Goal: Contribute content: Contribute content

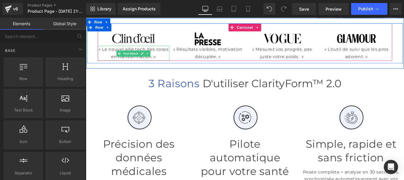
click at [116, 55] on p "« Le nouvel allié tech des corps en transformation. »" at bounding box center [139, 58] width 81 height 17
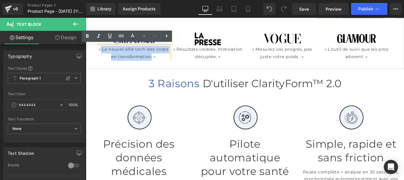
drag, startPoint x: 104, startPoint y: 54, endPoint x: 170, endPoint y: 60, distance: 66.5
click at [170, 60] on p "« Le nouvel allié tech des corps en transformation. »" at bounding box center [139, 58] width 81 height 17
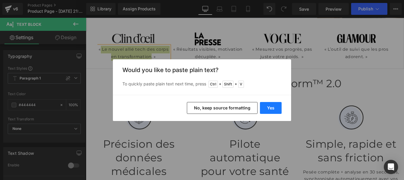
click at [271, 111] on button "Yes" at bounding box center [271, 108] width 22 height 12
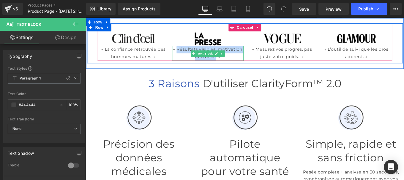
drag, startPoint x: 199, startPoint y: 52, endPoint x: 249, endPoint y: 61, distance: 51.1
click at [249, 61] on p "« Résultats visibles, motivation décuplée. »" at bounding box center [223, 58] width 81 height 17
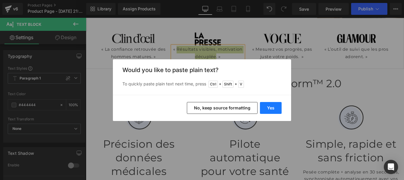
click at [273, 104] on button "Yes" at bounding box center [271, 108] width 22 height 12
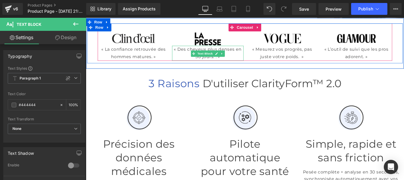
click at [237, 63] on p "« Des cheveux plus denses en 30 jours. . »" at bounding box center [223, 58] width 81 height 17
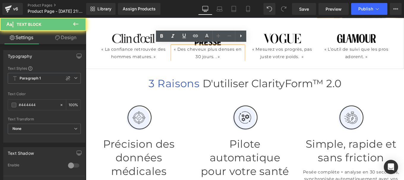
click at [237, 63] on p "« Des cheveux plus denses en 30 jours. . »" at bounding box center [223, 58] width 81 height 17
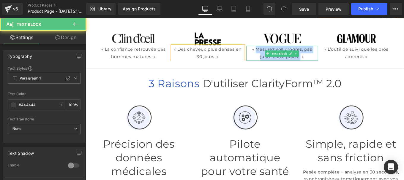
click at [329, 62] on p "« Mesurez vos progrès, pas juste votre poids. »" at bounding box center [307, 58] width 81 height 17
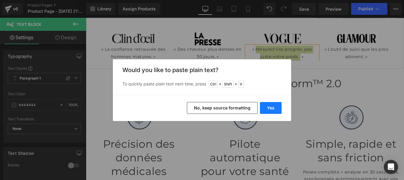
click at [272, 106] on button "Yes" at bounding box center [271, 108] width 22 height 12
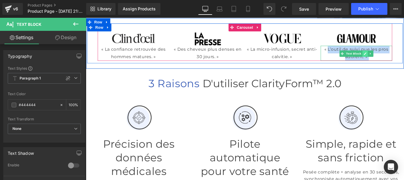
drag, startPoint x: 359, startPoint y: 52, endPoint x: 396, endPoint y: 57, distance: 36.9
click at [396, 57] on div "« L’outil de suivi que les pros adorent. » Text Block" at bounding box center [391, 58] width 81 height 17
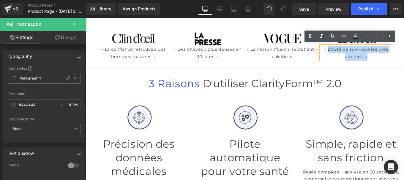
click at [364, 54] on p "« L’outil de suivi que les pros adorent. »" at bounding box center [391, 58] width 81 height 17
drag, startPoint x: 361, startPoint y: 53, endPoint x: 406, endPoint y: 58, distance: 45.4
click at [404, 58] on p "« L’outil de suivi que les pros adorent. »" at bounding box center [391, 58] width 81 height 17
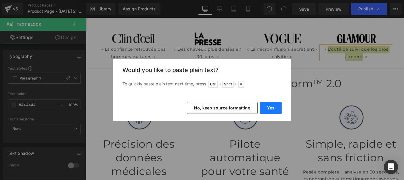
click at [274, 102] on button "Yes" at bounding box center [271, 108] width 22 height 12
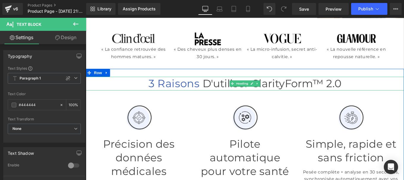
click at [279, 92] on icon at bounding box center [279, 93] width 1 height 2
click at [325, 87] on span "d'utiliser ClarityForm™ 2.0" at bounding box center [296, 92] width 157 height 15
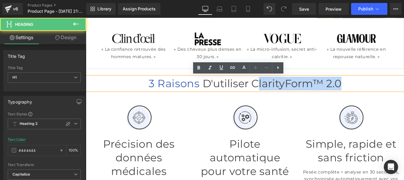
drag, startPoint x: 278, startPoint y: 92, endPoint x: 378, endPoint y: 87, distance: 99.7
click at [378, 87] on h1 "3 raisons d'utiliser ClarityForm™ 2.0" at bounding box center [266, 92] width 360 height 15
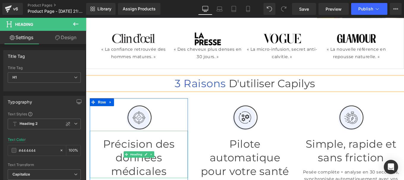
click at [114, 158] on h1 "Précision des données médicales" at bounding box center [145, 176] width 111 height 46
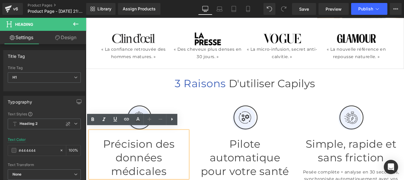
drag, startPoint x: 111, startPoint y: 156, endPoint x: 196, endPoint y: 170, distance: 85.8
click at [196, 170] on h1 "Précision des données médicales" at bounding box center [145, 176] width 111 height 46
paste div
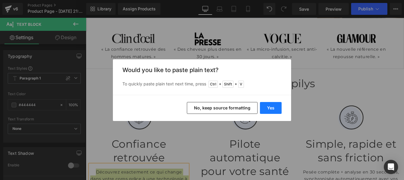
click at [271, 109] on button "Yes" at bounding box center [271, 108] width 22 height 12
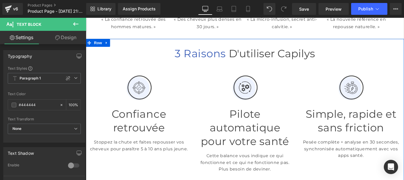
scroll to position [165, 0]
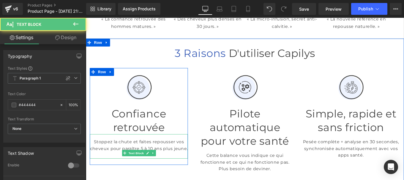
click at [137, 177] on p at bounding box center [145, 173] width 111 height 8
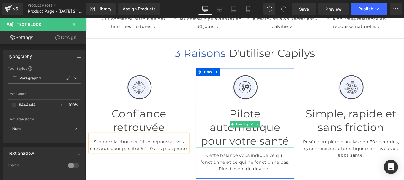
click at [219, 125] on h1 "Pilote automatique pour votre santé" at bounding box center [265, 142] width 111 height 46
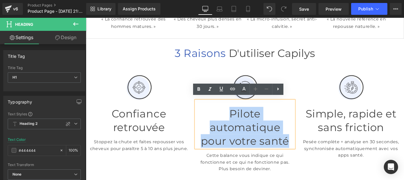
drag, startPoint x: 242, startPoint y: 125, endPoint x: 307, endPoint y: 133, distance: 65.8
click at [307, 133] on h1 "Pilote automatique pour votre santé" at bounding box center [265, 142] width 111 height 46
paste div
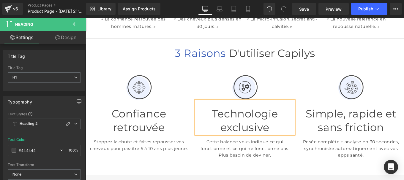
click at [221, 154] on p "Cette balance vous indique ce qui fonctionne et ce qui ne fonctionne pas. Plus …" at bounding box center [265, 165] width 111 height 23
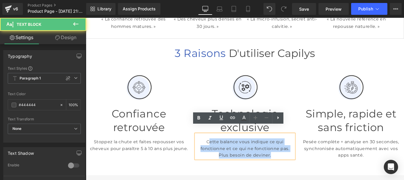
drag, startPoint x: 215, startPoint y: 151, endPoint x: 303, endPoint y: 173, distance: 90.7
click at [303, 173] on p "Cette balance vous indique ce qui fonctionne et ce qui ne fonctionne pas. Plus …" at bounding box center [265, 165] width 111 height 23
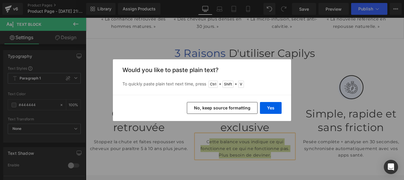
click at [274, 102] on div "Yes No, keep source formatting" at bounding box center [202, 108] width 178 height 26
click at [274, 106] on button "Yes" at bounding box center [271, 108] width 22 height 12
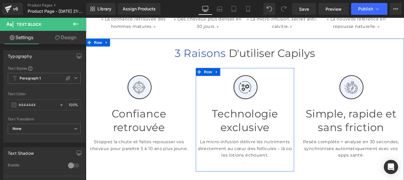
click at [263, 180] on p "." at bounding box center [265, 181] width 111 height 8
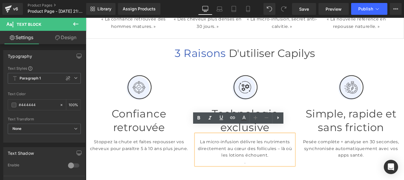
click at [270, 180] on p "." at bounding box center [265, 181] width 111 height 8
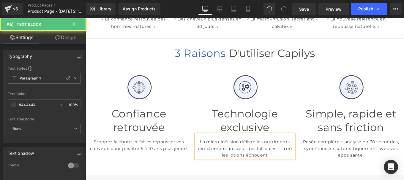
drag, startPoint x: 258, startPoint y: 169, endPoint x: 279, endPoint y: 179, distance: 23.3
click at [279, 177] on p "La micro-infusion délivre les nutriments directement au cœur des follicules – l…" at bounding box center [265, 165] width 111 height 23
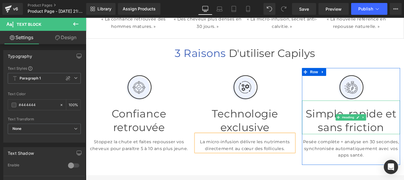
click at [359, 130] on h1 "Simple, rapide et sans friction" at bounding box center [385, 134] width 111 height 31
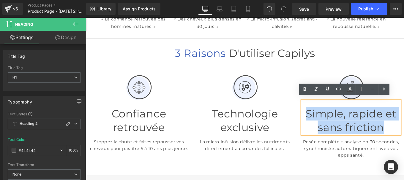
paste div
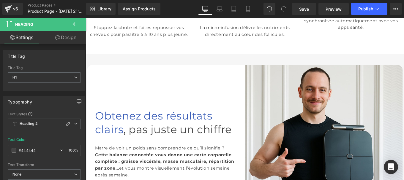
scroll to position [304, 0]
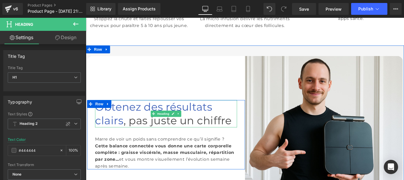
click at [138, 121] on span "Obtenez des résultats clairs" at bounding box center [162, 126] width 133 height 30
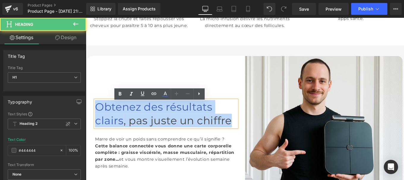
drag, startPoint x: 208, startPoint y: 132, endPoint x: 96, endPoint y: 115, distance: 113.1
click at [96, 115] on h1 "Obtenez des résultats clairs , pas juste un chiffre" at bounding box center [176, 126] width 161 height 31
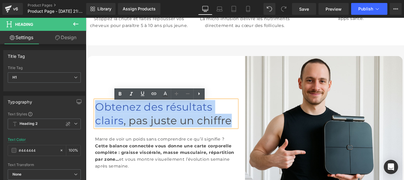
paste div
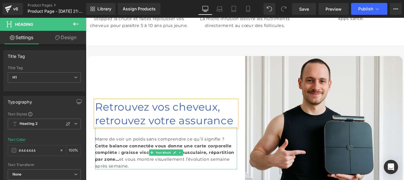
click at [145, 163] on span "Cette balance connectée vous donne une carte corporelle complète : graisse visc…" at bounding box center [174, 170] width 157 height 21
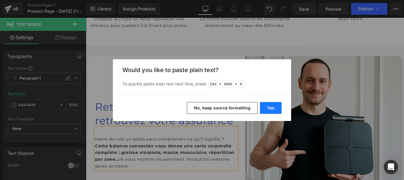
click at [271, 108] on button "Yes" at bounding box center [271, 108] width 22 height 12
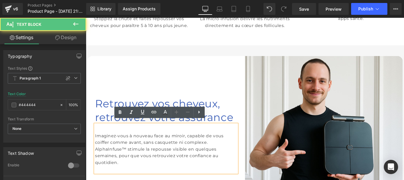
scroll to position [309, 0]
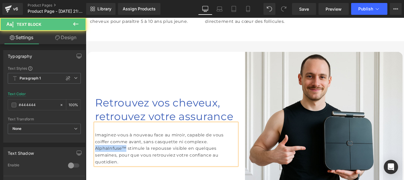
drag, startPoint x: 129, startPoint y: 167, endPoint x: 166, endPoint y: 166, distance: 37.5
click at [166, 166] on div "Imaginez-vous à nouveau face au miroir, capable de vous coiffer comme avant, sa…" at bounding box center [176, 161] width 161 height 48
click at [141, 169] on div "Imaginez-vous à nouveau face au miroir, capable de vous coiffer comme avant, sa…" at bounding box center [176, 161] width 161 height 48
drag, startPoint x: 171, startPoint y: 168, endPoint x: 197, endPoint y: 168, distance: 25.9
click at [197, 168] on div "Imaginez-vous à nouveau face au miroir, capable de vous coiffer comme avant, sa…" at bounding box center [176, 161] width 161 height 48
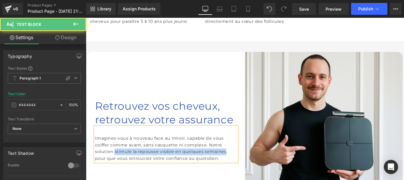
drag, startPoint x: 171, startPoint y: 169, endPoint x: 161, endPoint y: 178, distance: 14.3
click at [161, 178] on div "Imaginez-vous à nouveau face au miroir, capable de vous coiffer comme avant, sa…" at bounding box center [176, 161] width 161 height 40
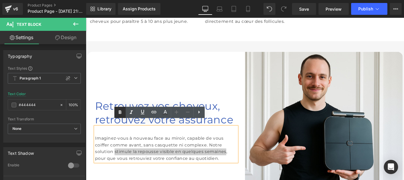
click at [120, 111] on icon at bounding box center [120, 113] width 3 height 4
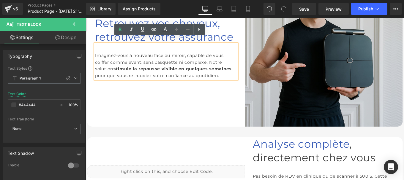
scroll to position [404, 0]
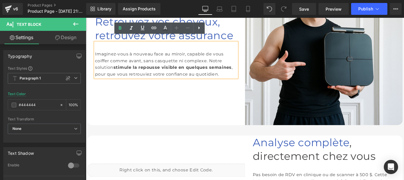
click at [287, 168] on h1 "Analyse complète , directement chez vous" at bounding box center [355, 166] width 161 height 31
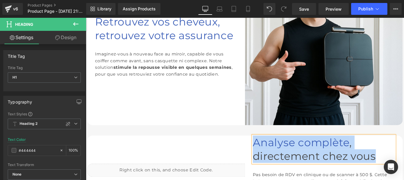
paste div
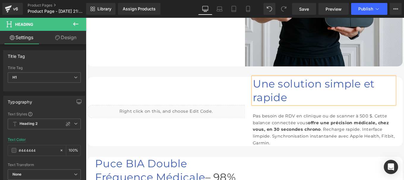
scroll to position [472, 0]
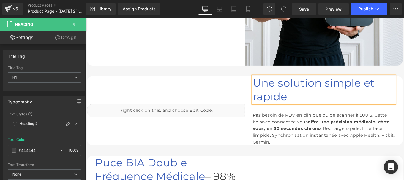
click at [307, 135] on span "offre une précision médicale, chez vous, en 30 secondes chrono" at bounding box center [352, 139] width 154 height 13
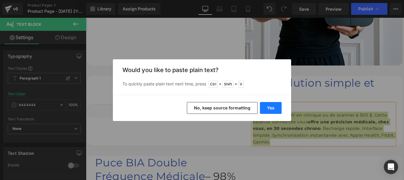
click at [271, 109] on button "Yes" at bounding box center [271, 108] width 22 height 12
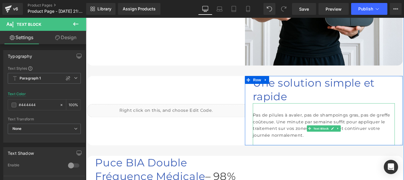
click at [299, 155] on div at bounding box center [355, 159] width 161 height 8
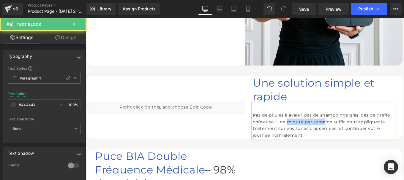
drag, startPoint x: 346, startPoint y: 125, endPoint x: 396, endPoint y: 125, distance: 50.0
click at [396, 125] on div "Pas de pilules à avaler, pas de shampoings gras, pas de greffe coûteuse. Une mi…" at bounding box center [355, 139] width 161 height 30
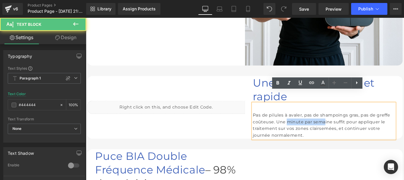
click at [396, 125] on div "Pas de pilules à avaler, pas de shampoings gras, pas de greffe coûteuse. Une mi…" at bounding box center [355, 139] width 161 height 30
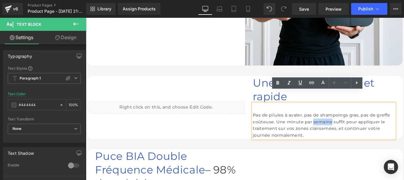
drag, startPoint x: 380, startPoint y: 126, endPoint x: 405, endPoint y: 125, distance: 25.3
click at [404, 125] on div "Pas de pilules à avaler, pas de shampoings gras, pas de greffe coûteuse. Une mi…" at bounding box center [355, 139] width 161 height 30
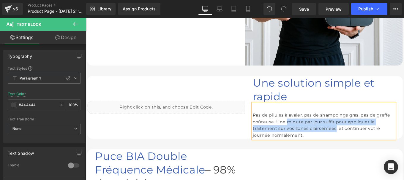
drag, startPoint x: 346, startPoint y: 125, endPoint x: 418, endPoint y: 134, distance: 72.5
click at [404, 134] on div "Pas de pilules à avaler, pas de shampoings gras, pas de greffe coûteuse. Une mi…" at bounding box center [355, 139] width 161 height 30
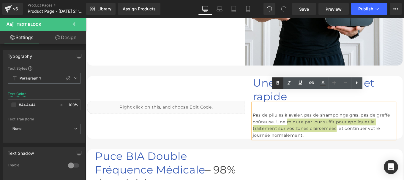
click at [278, 82] on icon at bounding box center [277, 83] width 7 height 7
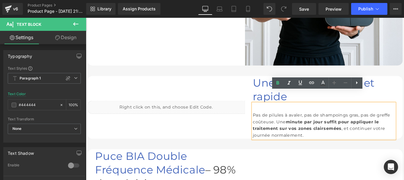
click at [307, 128] on div "Pas de pilules à avaler, pas de shampoings gras, pas de greffe coûteuse. Une mi…" at bounding box center [355, 139] width 161 height 30
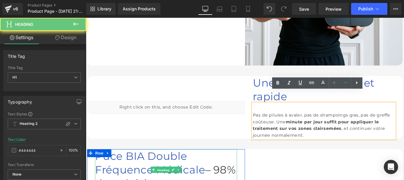
click at [128, 177] on span "Puce BIA Double Fréquence Médicale" at bounding box center [158, 182] width 125 height 30
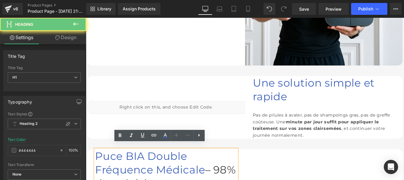
click at [128, 177] on span "Puce BIA Double Fréquence Médicale" at bounding box center [158, 182] width 125 height 30
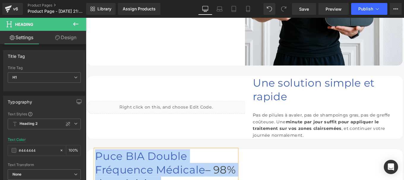
paste div
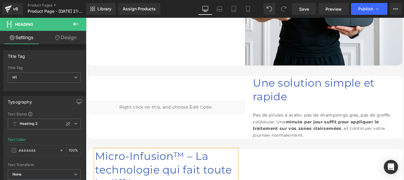
click at [98, 168] on span "Row" at bounding box center [101, 171] width 10 height 7
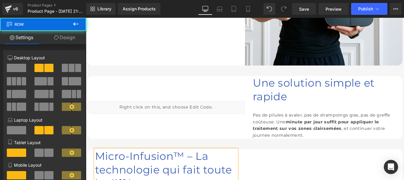
click at [96, 168] on span "Row" at bounding box center [101, 171] width 10 height 7
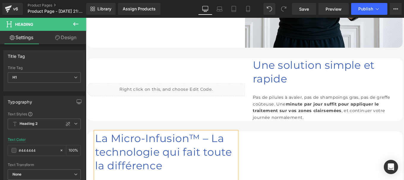
scroll to position [494, 0]
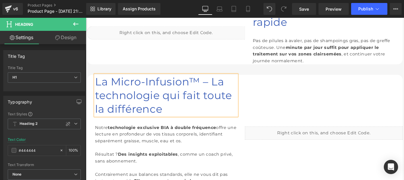
scroll to position [556, 0]
click at [144, 151] on div "Notre technologie exclusive BIA à double fréquence offre une lecture en profond…" at bounding box center [176, 171] width 161 height 86
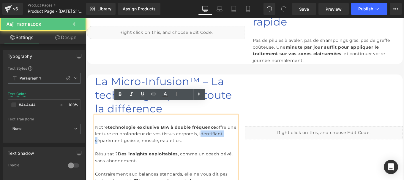
click at [144, 151] on div "Notre technologie exclusive BIA à double fréquence offre une lecture en profond…" at bounding box center [176, 171] width 161 height 86
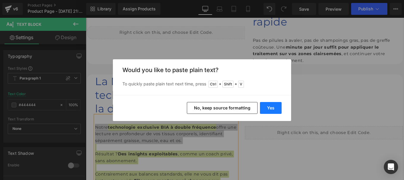
click at [271, 105] on button "Yes" at bounding box center [271, 108] width 22 height 12
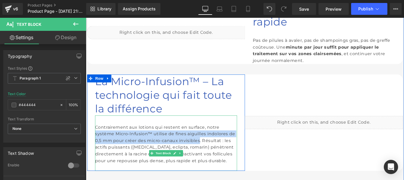
drag, startPoint x: 206, startPoint y: 136, endPoint x: 144, endPoint y: 155, distance: 65.4
click at [144, 155] on div "Contrairement aux lotions qui restent en surface, notre système Micro-Infusion™…" at bounding box center [176, 159] width 161 height 63
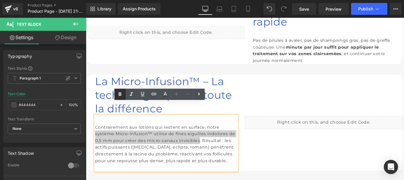
click at [120, 96] on icon at bounding box center [120, 94] width 7 height 7
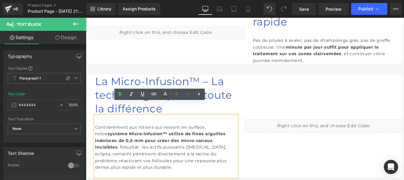
click at [151, 158] on div "Contrairement aux lotions qui restent en surface, notre système Micro-Infusion™…" at bounding box center [176, 163] width 161 height 70
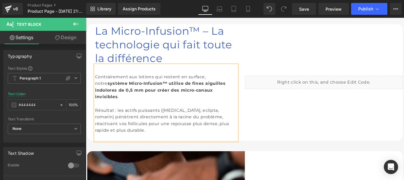
scroll to position [613, 0]
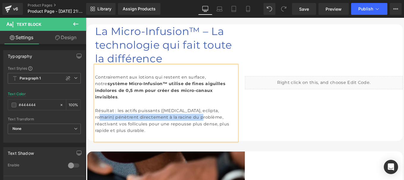
drag, startPoint x: 121, startPoint y: 128, endPoint x: 123, endPoint y: 138, distance: 10.1
click at [123, 138] on div "Résultat : les actifs puissants (ginseng, eclipta, romarin) pénètrent directeme…" at bounding box center [176, 138] width 161 height 38
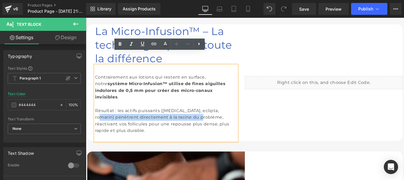
click at [128, 135] on div "Résultat : les actifs puissants (ginseng, eclipta, romarin) pénètrent directeme…" at bounding box center [176, 138] width 161 height 38
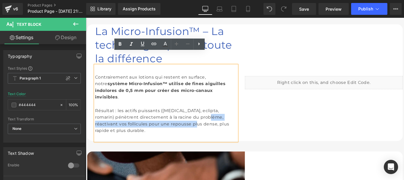
drag, startPoint x: 128, startPoint y: 136, endPoint x: 123, endPoint y: 143, distance: 9.0
click at [123, 143] on div "Résultat : les actifs puissants (ginseng, eclipta, romarin) pénètrent directeme…" at bounding box center [176, 138] width 161 height 38
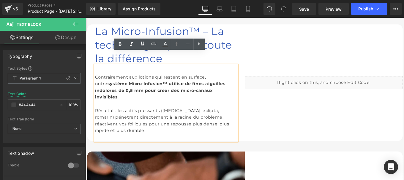
click at [125, 138] on div "Résultat : les actifs puissants (ginseng, eclipta, romarin) pénètrent directeme…" at bounding box center [176, 138] width 161 height 38
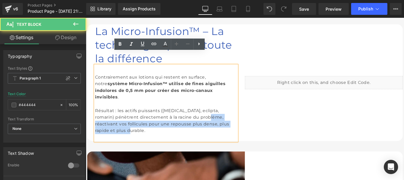
drag, startPoint x: 165, startPoint y: 141, endPoint x: 221, endPoint y: 151, distance: 56.2
click at [221, 151] on div "Résultat : les actifs puissants (ginseng, eclipta, romarin) pénètrent directeme…" at bounding box center [176, 138] width 161 height 38
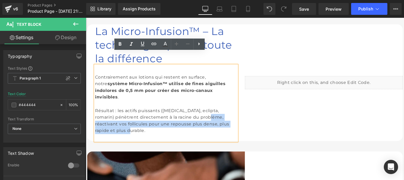
click at [126, 138] on div "Résultat : les actifs puissants (ginseng, eclipta, romarin) pénètrent directeme…" at bounding box center [176, 138] width 161 height 38
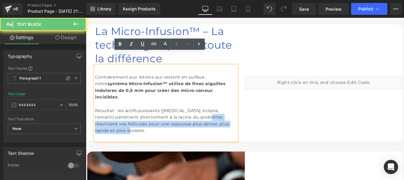
drag, startPoint x: 225, startPoint y: 147, endPoint x: 238, endPoint y: 151, distance: 13.3
click at [238, 151] on div "Résultat : les actifs puissants (ginseng, eclipta, romarin) pénètrent directeme…" at bounding box center [176, 138] width 161 height 38
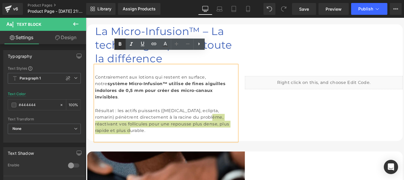
click at [122, 42] on icon at bounding box center [120, 44] width 7 height 7
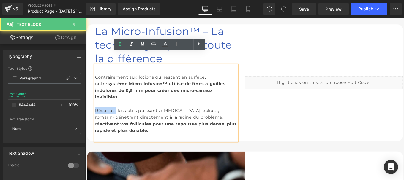
drag, startPoint x: 121, startPoint y: 117, endPoint x: 95, endPoint y: 120, distance: 26.3
click at [96, 120] on div "Résultat : les actifs puissants (ginseng, eclipta, romarin) pénètrent directeme…" at bounding box center [176, 138] width 161 height 38
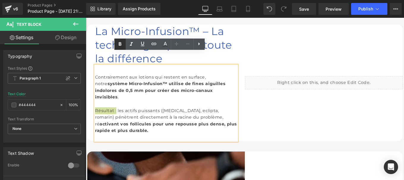
click at [118, 45] on icon at bounding box center [120, 44] width 7 height 7
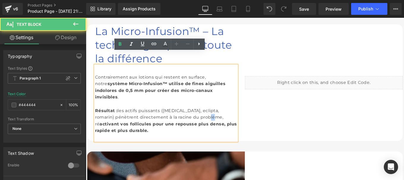
drag, startPoint x: 126, startPoint y: 136, endPoint x: 131, endPoint y: 137, distance: 4.6
click at [131, 137] on div "Résultat : les actifs puissants (ginseng, eclipta, romarin) pénètrent directeme…" at bounding box center [176, 138] width 161 height 38
click at [119, 47] on icon at bounding box center [120, 44] width 7 height 7
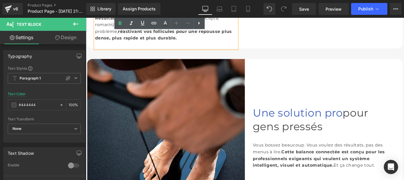
scroll to position [718, 0]
click at [294, 127] on span "Une solution pro" at bounding box center [326, 125] width 102 height 15
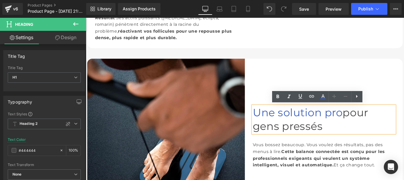
paste div
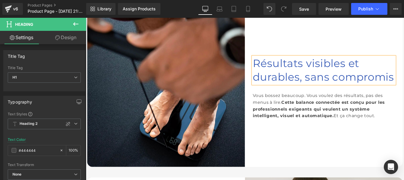
scroll to position [775, 0]
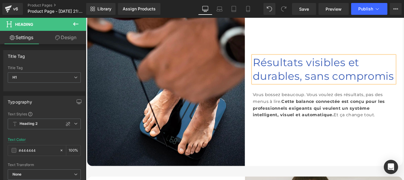
click at [295, 124] on div "Vous bossez beaucoup. Vous voulez des résultats, pas des menus à lire. Cette ba…" at bounding box center [355, 116] width 161 height 30
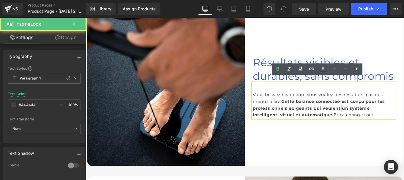
click at [295, 124] on div "Vous bossez beaucoup. Vous voulez des résultats, pas des menus à lire. Cette ba…" at bounding box center [355, 116] width 161 height 30
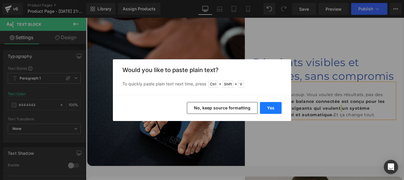
click at [271, 106] on button "Yes" at bounding box center [271, 108] width 22 height 12
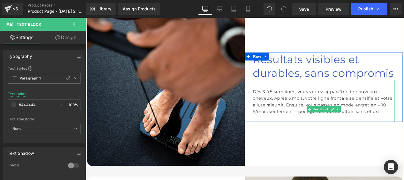
click at [285, 136] on div at bounding box center [355, 132] width 161 height 8
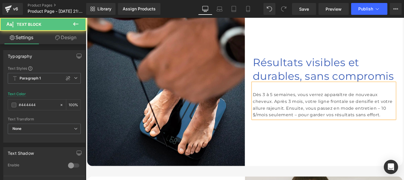
scroll to position [780, 0]
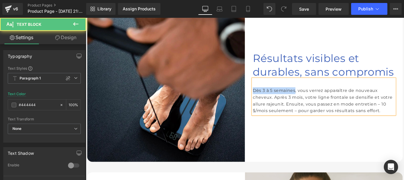
drag, startPoint x: 274, startPoint y: 95, endPoint x: 328, endPoint y: 93, distance: 53.8
click at [328, 97] on div "Dès 3 à 5 semaines, vous verrez apparaître de nouveaux cheveux. Après 3 mois, v…" at bounding box center [355, 112] width 161 height 30
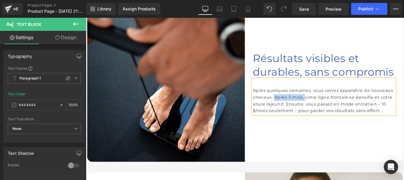
drag, startPoint x: 331, startPoint y: 104, endPoint x: 372, endPoint y: 107, distance: 41.2
click at [372, 107] on div "Après quelques semaines, vous verrez apparaître de nouveaux cheveux. Après 3 mo…" at bounding box center [355, 112] width 161 height 30
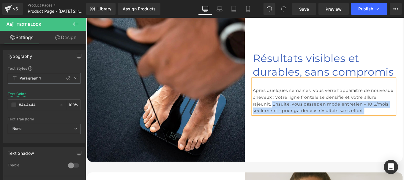
drag, startPoint x: 335, startPoint y: 113, endPoint x: 343, endPoint y: 135, distance: 23.9
click at [343, 127] on div "Après quelques semaines, vous verrez apparaître de nouveaux cheveux : votre lig…" at bounding box center [355, 112] width 161 height 30
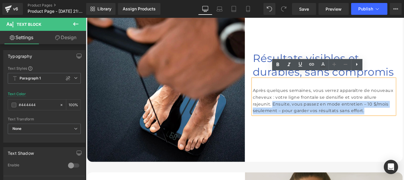
click at [335, 124] on div "Après quelques semaines, vous verrez apparaître de nouveaux cheveux : votre lig…" at bounding box center [355, 112] width 161 height 30
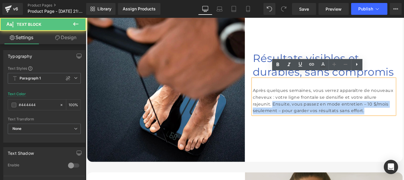
drag, startPoint x: 333, startPoint y: 112, endPoint x: 336, endPoint y: 131, distance: 19.0
click at [336, 127] on div "Après quelques semaines, vous verrez apparaître de nouveaux cheveux : votre lig…" at bounding box center [355, 112] width 161 height 30
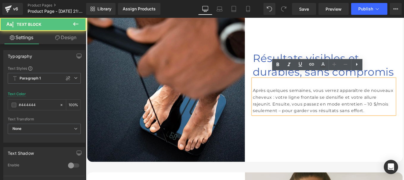
scroll to position [789, 0]
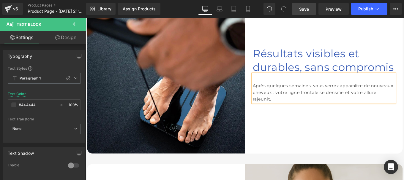
click at [304, 9] on span "Save" at bounding box center [304, 9] width 10 height 6
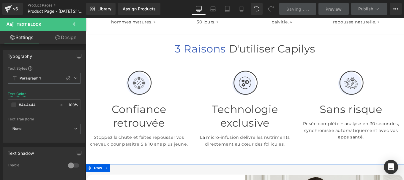
scroll to position [169, 0]
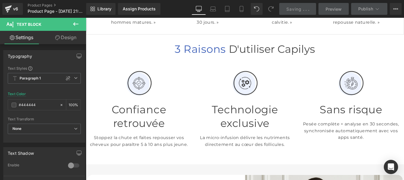
click at [354, 120] on h1 "Sans risque" at bounding box center [385, 121] width 111 height 15
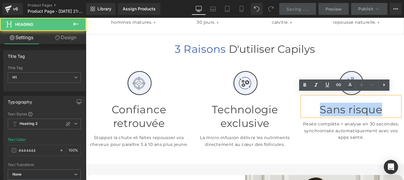
drag, startPoint x: 354, startPoint y: 116, endPoint x: 427, endPoint y: 114, distance: 72.3
click at [404, 114] on h1 "Sans risque" at bounding box center [385, 121] width 111 height 15
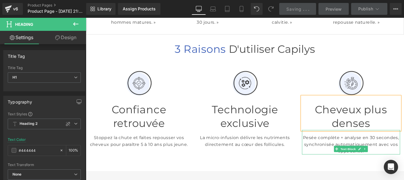
click at [348, 150] on p "Pesée complète + analyse en 30 secondes, synchronisée automatiquement avec vos …" at bounding box center [385, 161] width 111 height 23
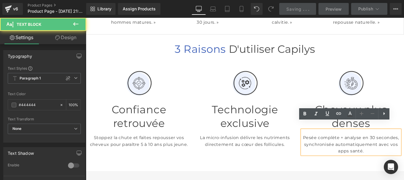
click at [348, 150] on p "Pesée complète + analyse en 30 secondes, synchronisée automatiquement avec vos …" at bounding box center [385, 161] width 111 height 23
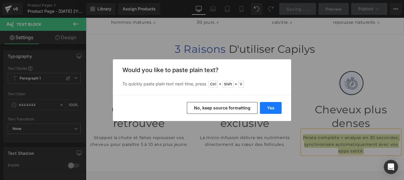
click at [271, 107] on button "Yes" at bounding box center [271, 108] width 22 height 12
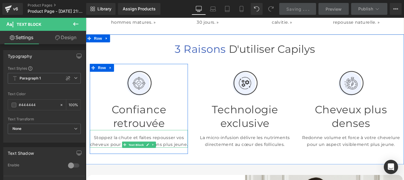
click at [112, 150] on p "Stoppez la chute et faites repousser vos cheveux pour paraître 5 à 10 ans plus …" at bounding box center [145, 157] width 111 height 15
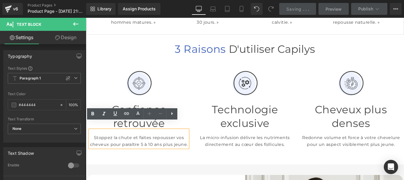
click at [129, 155] on p "Stoppez la chute et faites repousser vos cheveux pour paraître 5 à 10 ans plus …" at bounding box center [145, 157] width 111 height 15
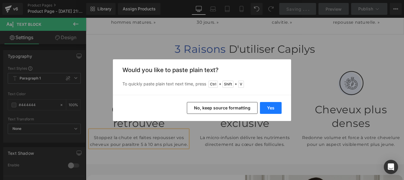
click at [274, 107] on button "Yes" at bounding box center [271, 108] width 22 height 12
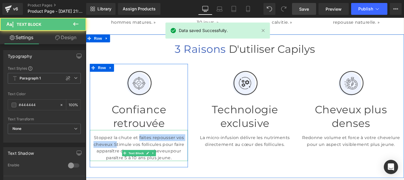
drag, startPoint x: 150, startPoint y: 145, endPoint x: 134, endPoint y: 155, distance: 18.5
click at [134, 155] on p "Stoppez la chute et faites repousser vos cheveux Stimule vos follicules pour fa…" at bounding box center [145, 165] width 111 height 30
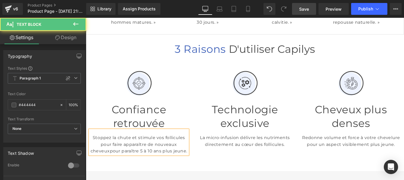
click at [148, 166] on p "Stoppez la chute et stimule vos follicules pour faire apparaître de nouveaux ch…" at bounding box center [145, 161] width 111 height 23
drag, startPoint x: 147, startPoint y: 165, endPoint x: 180, endPoint y: 172, distance: 33.5
click at [180, 172] on p "Stoppez la chute et stimule vos follicules pour faire apparaître de nouveaux ch…" at bounding box center [145, 161] width 111 height 23
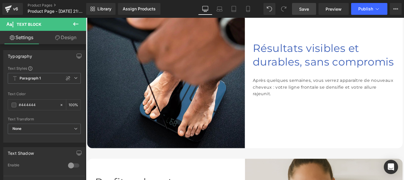
scroll to position [795, 0]
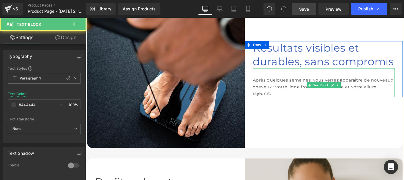
drag, startPoint x: 333, startPoint y: 99, endPoint x: 335, endPoint y: 107, distance: 8.2
click at [335, 107] on div "Après quelques semaines, vous verrez apparaître de nouveaux cheveux : votre lig…" at bounding box center [355, 96] width 161 height 23
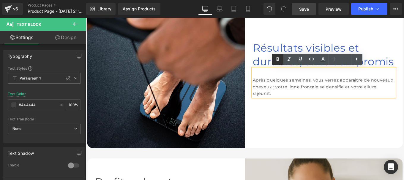
click at [276, 57] on icon at bounding box center [277, 59] width 7 height 7
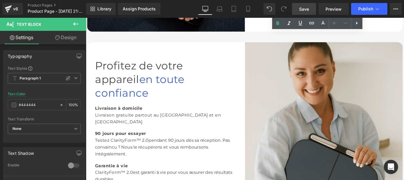
scroll to position [927, 0]
click at [186, 78] on span "Profitez de votre appareil" at bounding box center [145, 80] width 99 height 30
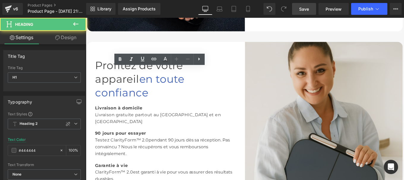
click at [196, 81] on span "Profitez de votre appareil" at bounding box center [145, 80] width 99 height 30
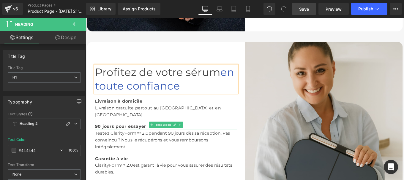
click at [114, 138] on span "90 jours pour essayer" at bounding box center [125, 141] width 58 height 6
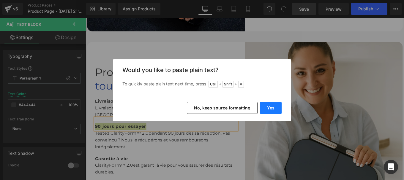
click at [276, 107] on button "Yes" at bounding box center [271, 108] width 22 height 12
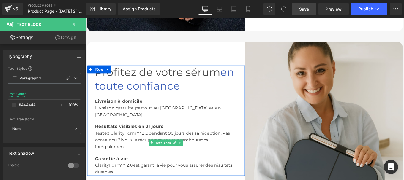
click at [131, 151] on span "pendant 90 jours dès sa réception. Pas convaincu ? Nous le récupérons et vous r…" at bounding box center [172, 156] width 153 height 21
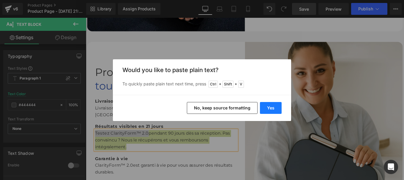
click at [274, 108] on button "Yes" at bounding box center [271, 108] width 22 height 12
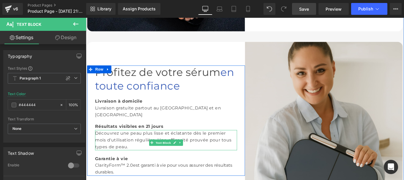
click at [139, 146] on div "Découvrez une peau plus lisse et éclatante dès le premier mois d'utilisation ré…" at bounding box center [176, 156] width 161 height 23
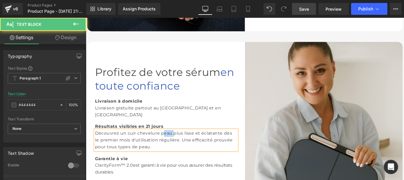
drag, startPoint x: 183, startPoint y: 146, endPoint x: 197, endPoint y: 147, distance: 14.9
click at [197, 147] on div "Découvrez un cuir chevelure peau plus lisse et éclatante dès le premier mois d'…" at bounding box center [176, 156] width 161 height 23
drag, startPoint x: 195, startPoint y: 145, endPoint x: 207, endPoint y: 145, distance: 11.9
click at [207, 145] on div "Découvrez un cuir chevelure plus lisse et éclatante dès le premier mois d'utili…" at bounding box center [176, 156] width 161 height 23
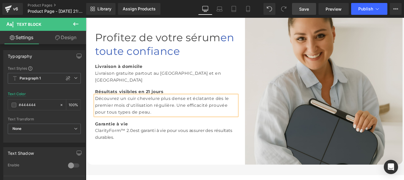
scroll to position [953, 0]
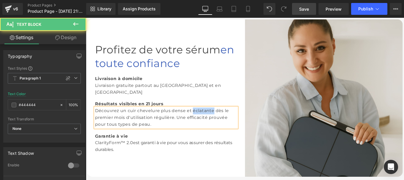
drag, startPoint x: 222, startPoint y: 119, endPoint x: 251, endPoint y: 121, distance: 29.2
click at [251, 121] on div "Découvrez un cuir chevelure plus dense et éclatante dès le premier mois d'utili…" at bounding box center [176, 131] width 161 height 23
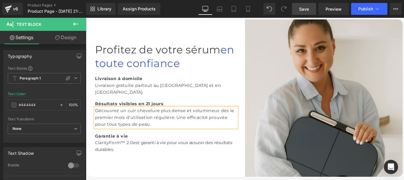
scroll to position [948, 0]
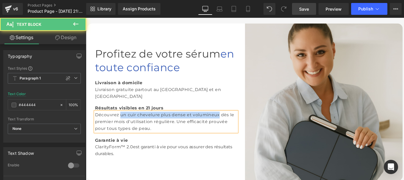
drag, startPoint x: 128, startPoint y: 121, endPoint x: 129, endPoint y: 128, distance: 7.9
click at [129, 128] on div "Découvrez un cuir chevelure plus dense et volumineux dès le premier mois d'util…" at bounding box center [176, 135] width 161 height 23
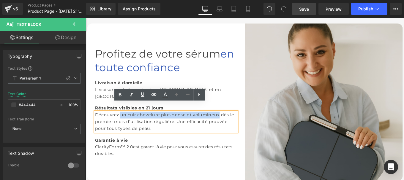
copy div "un cuir chevelure plus dense et volumineux"
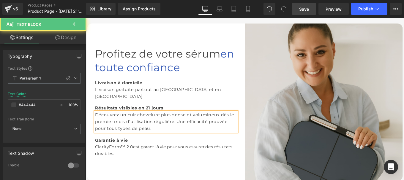
click at [186, 147] on div "Découvrez un cuir chevelure plus dense et volumineux dès le premier mois d'util…" at bounding box center [176, 135] width 161 height 23
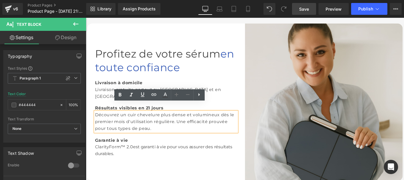
click at [105, 160] on span "Garantie à vie" at bounding box center [114, 157] width 37 height 6
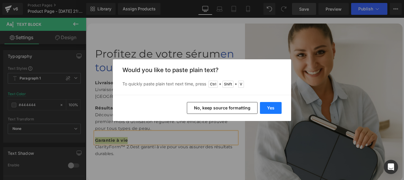
click at [271, 109] on button "Yes" at bounding box center [271, 108] width 22 height 12
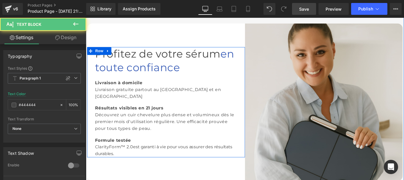
click at [124, 175] on span "est garanti à vie pour vous assurer des résultats durables." at bounding box center [173, 167] width 155 height 13
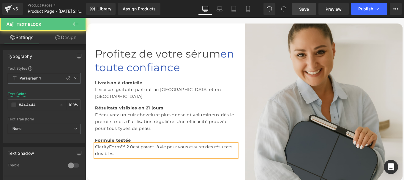
click at [124, 175] on span "est garanti à vie pour vous assurer des résultats durables." at bounding box center [173, 167] width 155 height 13
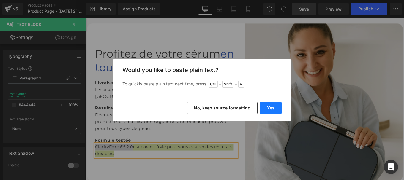
click at [270, 103] on button "Yes" at bounding box center [271, 108] width 22 height 12
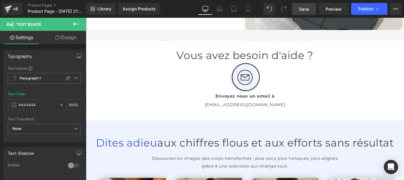
scroll to position [1120, 0]
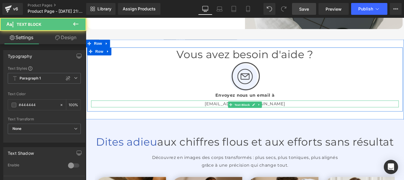
click at [265, 118] on div "info@inyora.co Text Block" at bounding box center [266, 115] width 348 height 8
click at [265, 118] on p "info@inyora.co" at bounding box center [266, 115] width 348 height 8
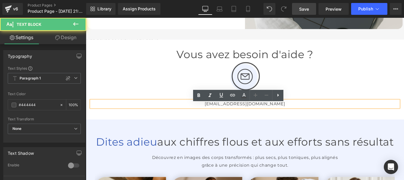
click at [269, 119] on p "info@inyora.co" at bounding box center [266, 115] width 348 height 8
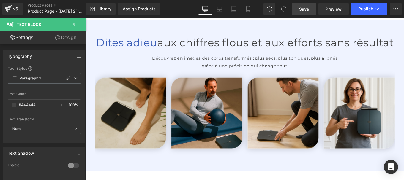
scroll to position [1238, 0]
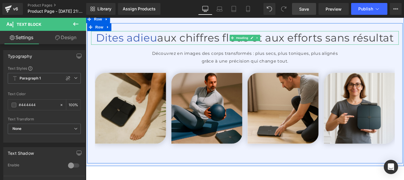
click at [167, 46] on span "Dites adieu" at bounding box center [132, 40] width 69 height 15
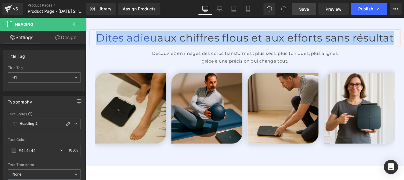
paste div
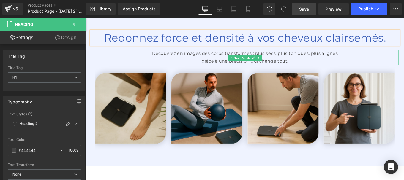
click at [209, 68] on p "grâce à une précision qui change tout." at bounding box center [266, 67] width 348 height 9
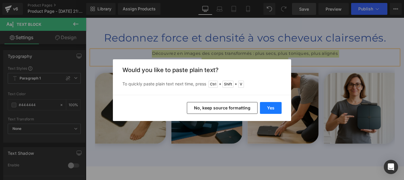
click at [269, 106] on button "Yes" at bounding box center [271, 108] width 22 height 12
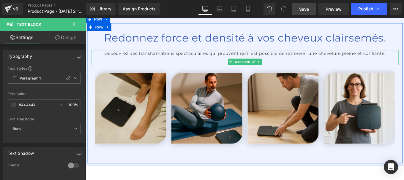
click at [236, 72] on p at bounding box center [266, 67] width 348 height 9
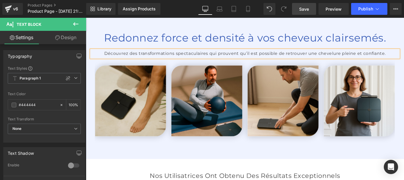
click at [365, 62] on p "Découvrez des transformations spectaculaires qui prouvent qu’il est possible de…" at bounding box center [266, 58] width 348 height 9
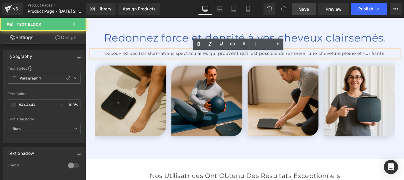
click at [362, 62] on p "Découvrez des transformations spectaculaires qui prouvent qu’il est possible de…" at bounding box center [266, 58] width 348 height 9
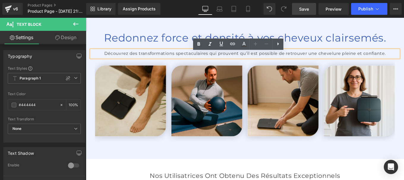
click at [362, 62] on p "Découvrez des transformations spectaculaires qui prouvent qu’il est possible de…" at bounding box center [266, 58] width 348 height 9
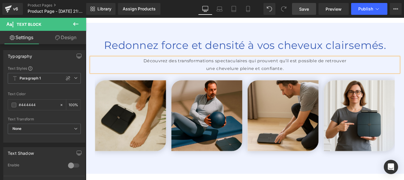
scroll to position [1229, 0]
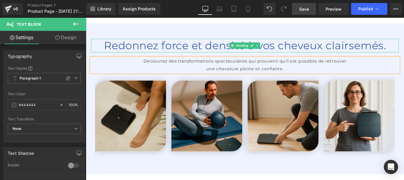
click at [404, 52] on h1 "Redonnez force et densité à vos cheveux clairsemés." at bounding box center [266, 49] width 348 height 15
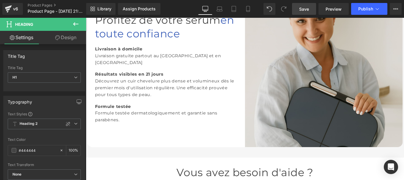
scroll to position [986, 0]
click at [130, 87] on div "Découvrez un cuir chevelure plus dense et volumineux dès le premier mois d'util…" at bounding box center [176, 98] width 161 height 23
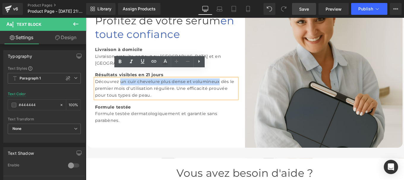
drag, startPoint x: 128, startPoint y: 83, endPoint x: 129, endPoint y: 89, distance: 6.6
click at [129, 89] on div "Découvrez un cuir chevelure plus dense et volumineux dès le premier mois d'util…" at bounding box center [176, 98] width 161 height 23
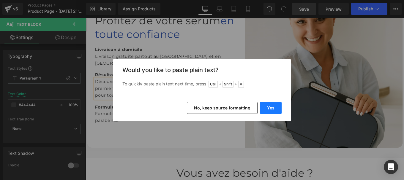
click at [269, 109] on button "Yes" at bounding box center [271, 108] width 22 height 12
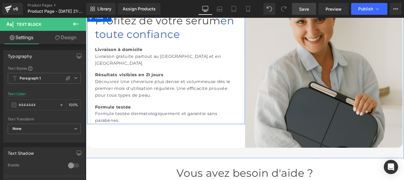
click at [133, 87] on div "Découvrez Une chevelure plus dense et volumineuse dès le premier mois d'utilisa…" at bounding box center [176, 98] width 161 height 23
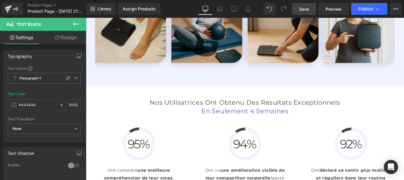
scroll to position [1330, 0]
click at [303, 12] on link "Save" at bounding box center [304, 9] width 24 height 12
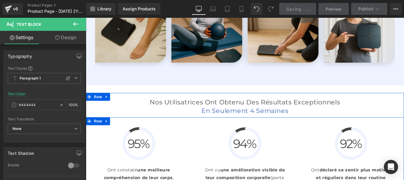
scroll to position [1369, 0]
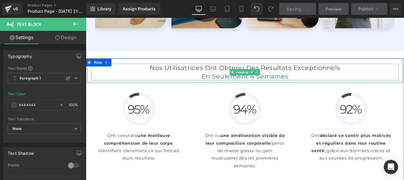
click at [186, 78] on h2 "Nos Utilisatrices Ont Obtenu des Résultats Exceptionnels" at bounding box center [266, 74] width 348 height 9
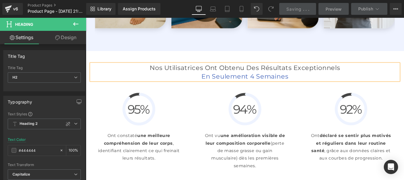
click at [186, 78] on h2 "Nos Utilisatrices Ont Obtenu des Résultats Exceptionnels" at bounding box center [266, 74] width 348 height 9
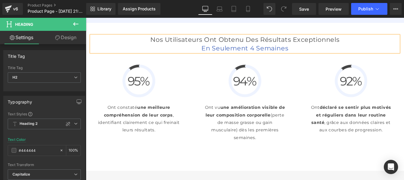
scroll to position [1401, 0]
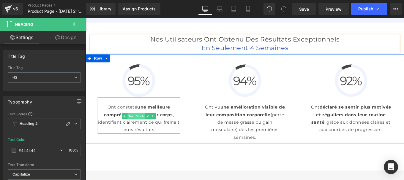
click at [133, 133] on span "Text Block" at bounding box center [143, 129] width 20 height 7
click at [107, 143] on p "Ont constaté une meilleure compréhension de leur corps , identifiant clairement…" at bounding box center [145, 132] width 93 height 34
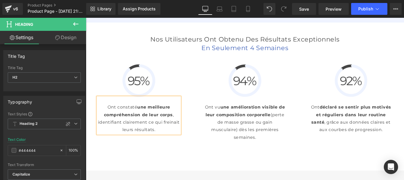
click at [107, 143] on p "Ont constaté une meilleure compréhension de leur corps , identifiant clairement…" at bounding box center [145, 132] width 93 height 34
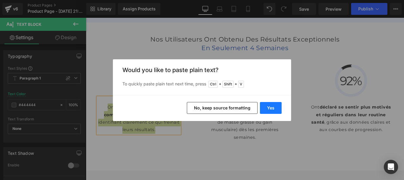
click at [272, 106] on button "Yes" at bounding box center [271, 108] width 22 height 12
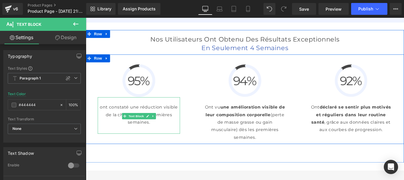
click at [142, 149] on p at bounding box center [145, 145] width 93 height 9
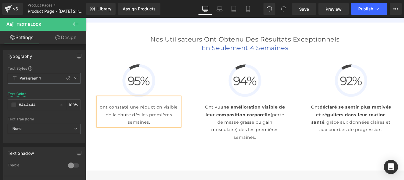
click at [107, 130] on p "ont constaté une réduction visible de la chute dès les premières semaines." at bounding box center [145, 128] width 93 height 26
click at [233, 132] on p "Ont vu une amélioration visible de leur composition corporelle (perte de masse …" at bounding box center [265, 136] width 93 height 43
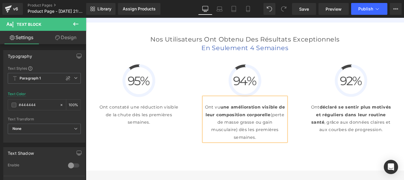
click at [233, 132] on p "Ont vu une amélioration visible de leur composition corporelle (perte de masse …" at bounding box center [265, 136] width 93 height 43
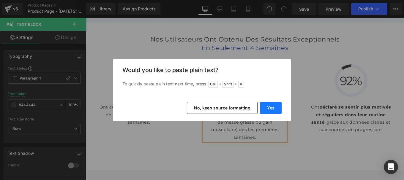
click at [270, 108] on button "Yes" at bounding box center [271, 108] width 22 height 12
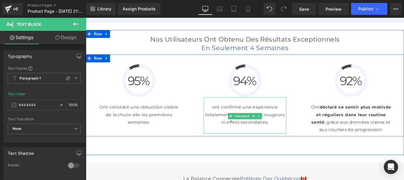
click at [224, 131] on p "ont confirmé une expérience totalement indolore, sans rougeurs ni effets second…" at bounding box center [265, 128] width 93 height 26
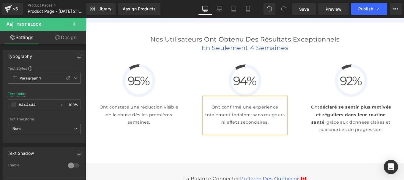
click at [241, 149] on p at bounding box center [265, 145] width 93 height 9
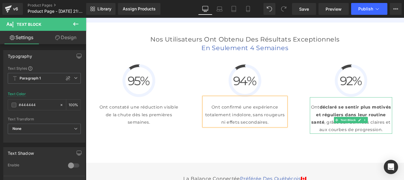
click at [348, 127] on p "Ont déclaré se sentir plus motivés et réguliers dans leur routine santé , grâce…" at bounding box center [385, 132] width 93 height 34
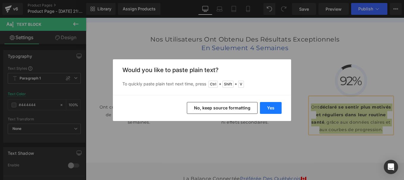
click at [276, 106] on button "Yes" at bounding box center [271, 108] width 22 height 12
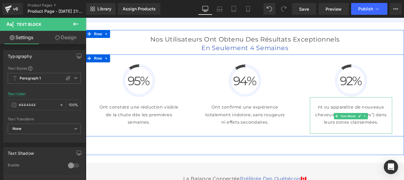
click at [340, 129] on p "nt vu apparaître de nouveaux cheveux fins (“baby hairs”) dans leurs zones clair…" at bounding box center [385, 128] width 93 height 26
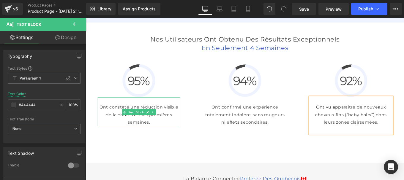
click at [119, 128] on p "Ont constaté une réduction visible de la chute dès les premières semaines." at bounding box center [145, 128] width 93 height 26
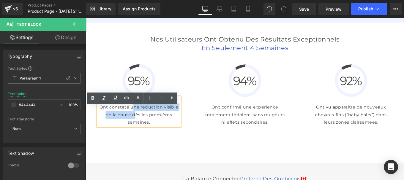
drag, startPoint x: 147, startPoint y: 128, endPoint x: 161, endPoint y: 139, distance: 17.4
click at [161, 139] on p "Ont constaté une réduction visible de la chute dès les premières semaines." at bounding box center [145, 128] width 93 height 26
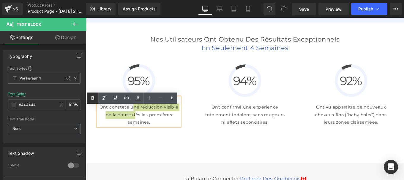
click at [93, 95] on icon at bounding box center [92, 98] width 7 height 7
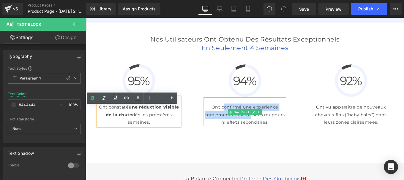
drag, startPoint x: 235, startPoint y: 129, endPoint x: 284, endPoint y: 140, distance: 50.4
click at [284, 140] on p "Ont confirmé une expérience totalement indolore, sans rougeurs ni effets second…" at bounding box center [265, 128] width 93 height 26
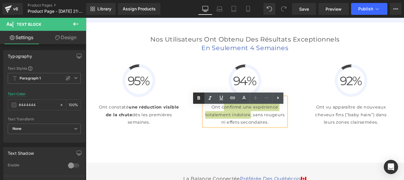
click at [195, 97] on link at bounding box center [198, 98] width 11 height 11
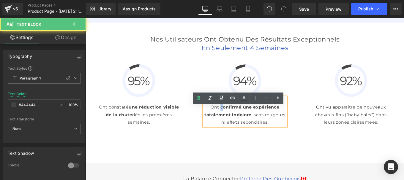
drag, startPoint x: 232, startPoint y: 129, endPoint x: 235, endPoint y: 129, distance: 3.9
click at [235, 129] on p "Ont c onfirmé une expérience totalement indolore , sans rougeurs ni effets seco…" at bounding box center [265, 128] width 93 height 26
click at [197, 98] on icon at bounding box center [198, 98] width 7 height 7
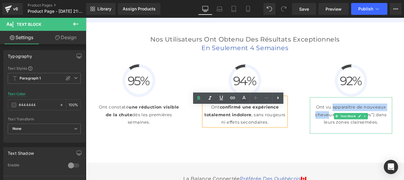
drag, startPoint x: 360, startPoint y: 131, endPoint x: 362, endPoint y: 142, distance: 11.8
click at [362, 141] on p "Ont vu apparaître de nouveaux cheveux fins (“baby hairs”) dans leurs zones clai…" at bounding box center [385, 128] width 93 height 26
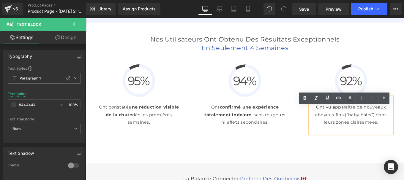
click at [383, 140] on p "Ont vu apparaître de nouveaux cheveux fins (“baby hairs”) dans leurs zones clai…" at bounding box center [385, 128] width 93 height 26
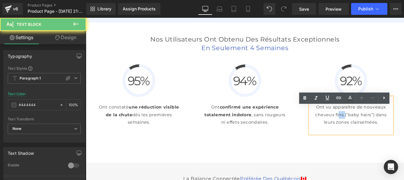
drag, startPoint x: 382, startPoint y: 140, endPoint x: 356, endPoint y: 126, distance: 29.7
click at [359, 131] on p "Ont vu apparaître de nouveaux cheveux fins (“baby hairs”) dans leurs zones clai…" at bounding box center [385, 128] width 93 height 26
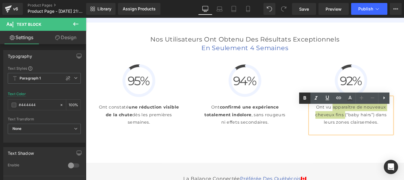
drag, startPoint x: 305, startPoint y: 100, endPoint x: 276, endPoint y: 100, distance: 29.1
click at [305, 100] on icon at bounding box center [304, 98] width 7 height 7
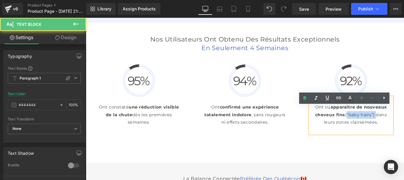
drag, startPoint x: 413, startPoint y: 137, endPoint x: 368, endPoint y: 146, distance: 45.2
click at [368, 141] on p "Ont vu apparaître de nouveaux cheveux fins (“baby hairs”) dans leurs zones clai…" at bounding box center [385, 128] width 93 height 26
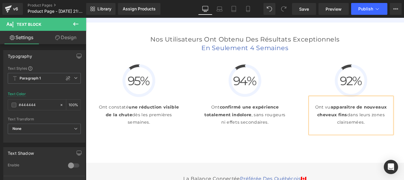
click at [369, 149] on p at bounding box center [385, 145] width 93 height 9
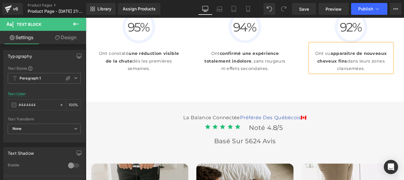
scroll to position [1461, 0]
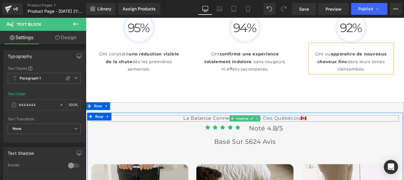
click at [167, 135] on h3 "La Balance connectée Préférée Des québécois 🇨🇦" at bounding box center [266, 131] width 348 height 7
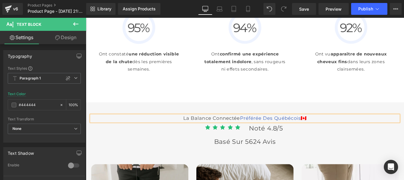
click at [241, 135] on h3 "La Balance connectée Préférée Des québécois 🇨🇦" at bounding box center [266, 131] width 348 height 7
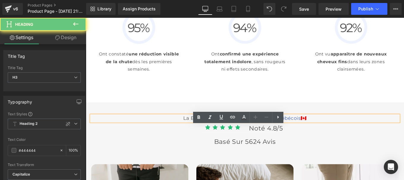
click at [247, 135] on h3 "La Balance connectée Préférée Des québécois 🇨🇦" at bounding box center [266, 131] width 348 height 7
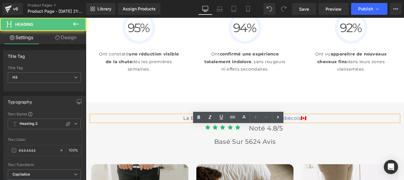
drag, startPoint x: 247, startPoint y: 148, endPoint x: 153, endPoint y: 149, distance: 94.6
click at [153, 135] on h3 "La Balance connectée Préférée Des québécois 🇨🇦" at bounding box center [266, 131] width 348 height 7
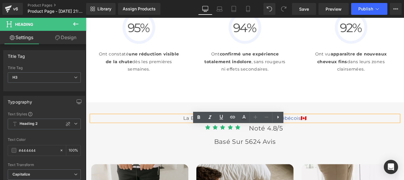
paste div
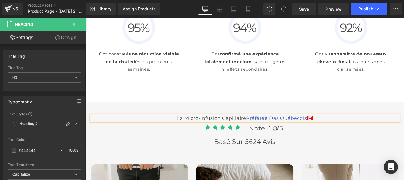
click at [308, 135] on span "Préférée Des québécois" at bounding box center [301, 131] width 69 height 7
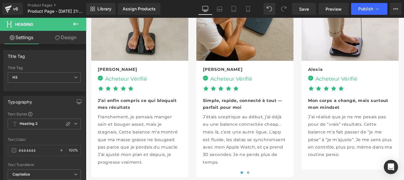
scroll to position [1688, 0]
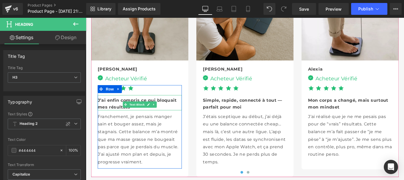
click at [108, 122] on span "J’ai enfin compris ce qui bloquait mes résultats" at bounding box center [143, 115] width 89 height 13
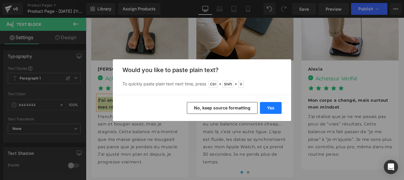
click at [269, 102] on button "Yes" at bounding box center [271, 108] width 22 height 12
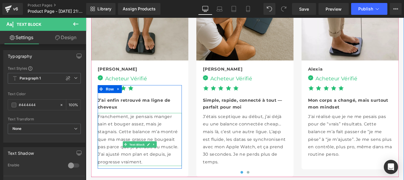
click at [114, 160] on p "Franchement, je pensais manger sain et bouger assez, mais je stagnais. Cette ba…" at bounding box center [146, 156] width 95 height 60
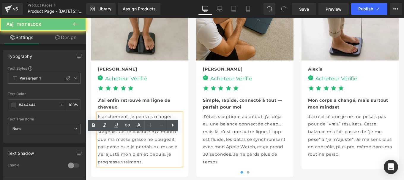
click at [114, 160] on p "Franchement, je pensais manger sain et bouger assez, mais je stagnais. Cette ba…" at bounding box center [146, 156] width 95 height 60
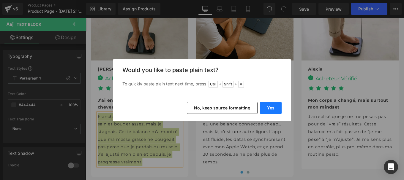
click at [268, 106] on button "Yes" at bounding box center [271, 108] width 22 height 12
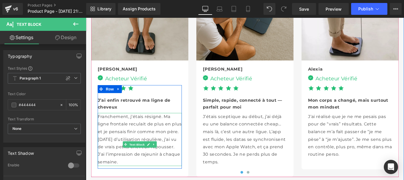
scroll to position [1729, 0]
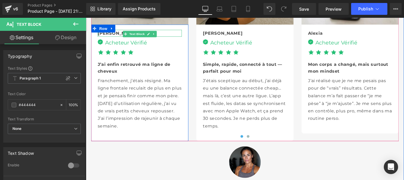
click at [117, 38] on b "Maxime" at bounding box center [121, 35] width 45 height 6
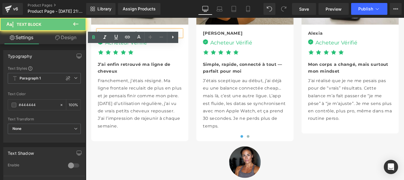
click at [107, 39] on div "Maxime" at bounding box center [146, 36] width 95 height 8
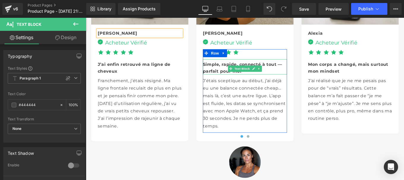
click at [227, 81] on span "Simple, rapide, connecté à tout — parfait pour moi" at bounding box center [263, 74] width 90 height 13
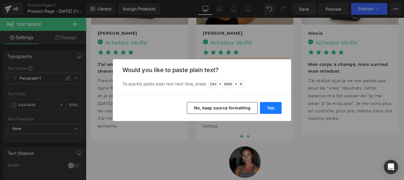
click at [271, 109] on button "Yes" at bounding box center [271, 108] width 22 height 12
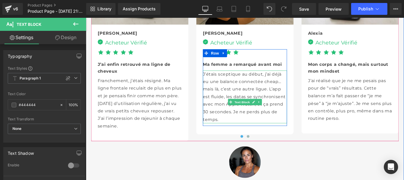
click at [225, 120] on p "J’étais sceptique au début, j’ai déjà eu une balance connectée cheap… mais là, …" at bounding box center [265, 108] width 95 height 60
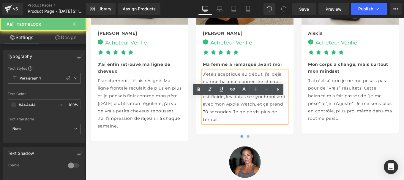
click at [225, 120] on p "J’étais sceptique au début, j’ai déjà eu une balance connectée cheap… mais là, …" at bounding box center [265, 108] width 95 height 60
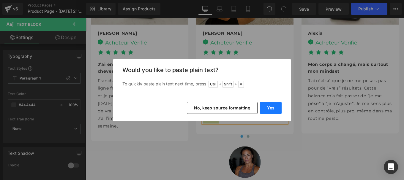
click at [269, 107] on button "Yes" at bounding box center [271, 108] width 22 height 12
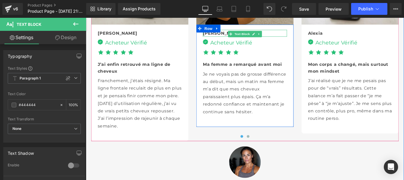
click at [229, 38] on b "Julien" at bounding box center [240, 35] width 45 height 6
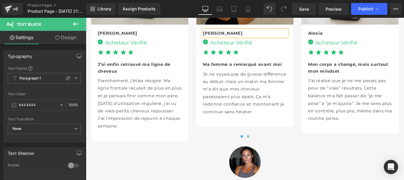
click at [229, 38] on b "Julien" at bounding box center [240, 35] width 45 height 6
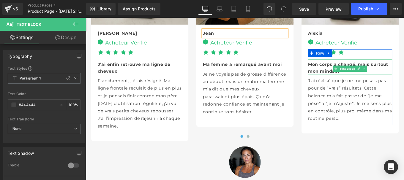
click at [344, 81] on span "Mon corps a changé, mais surtout mon mindset" at bounding box center [382, 74] width 91 height 13
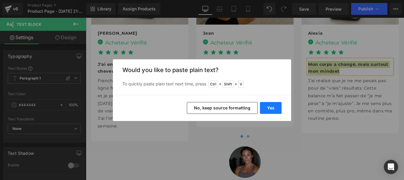
click at [275, 108] on button "Yes" at bounding box center [271, 108] width 22 height 12
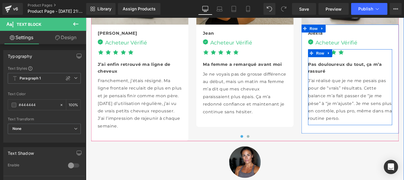
click at [339, 112] on p "J’ai réalisé que je ne me pesais pas pour de “vrais” résultats. Cette balance m…" at bounding box center [384, 110] width 95 height 51
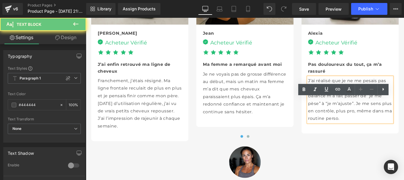
drag, startPoint x: 356, startPoint y: 143, endPoint x: 356, endPoint y: 162, distance: 19.6
click at [356, 136] on p "J’ai réalisé que je ne me pesais pas pour de “vrais” résultats. Cette balance m…" at bounding box center [384, 110] width 95 height 51
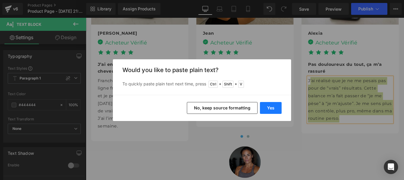
click at [271, 105] on button "Yes" at bounding box center [271, 108] width 22 height 12
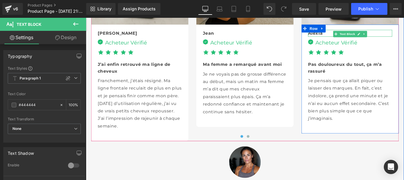
click at [348, 38] on b "Alexia" at bounding box center [345, 35] width 17 height 6
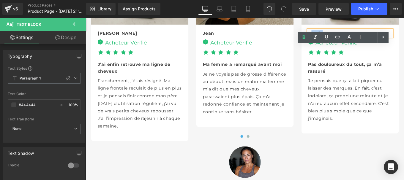
drag, startPoint x: 356, startPoint y: 54, endPoint x: 340, endPoint y: 53, distance: 16.4
click at [340, 39] on div "Alexia" at bounding box center [384, 36] width 95 height 8
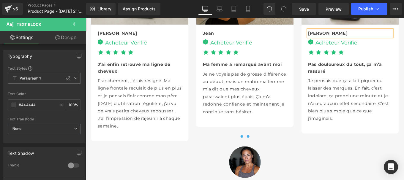
click at [268, 154] on span at bounding box center [269, 152] width 3 height 3
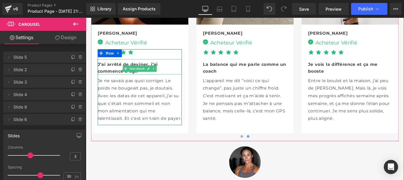
click at [117, 81] on span "J’ai arrêté de deviner, j’ai commencé à agir" at bounding box center [133, 74] width 68 height 13
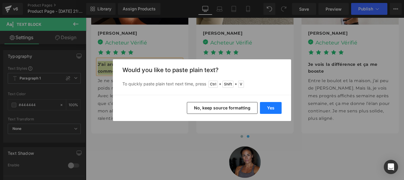
click at [271, 109] on button "Yes" at bounding box center [271, 108] width 22 height 12
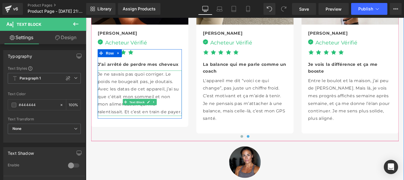
click at [113, 125] on p "Je ne savais pas quoi corriger. Le poids ne bougeait pas, je doutais. Avec les …" at bounding box center [146, 103] width 95 height 51
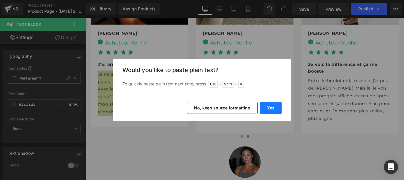
click at [269, 110] on button "Yes" at bounding box center [271, 108] width 22 height 12
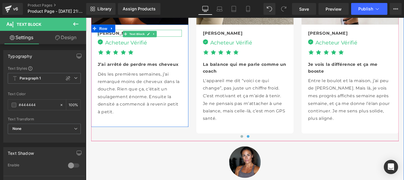
click at [116, 38] on b "Alexandre" at bounding box center [121, 35] width 45 height 6
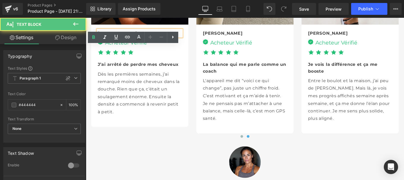
drag, startPoint x: 117, startPoint y: 56, endPoint x: 96, endPoint y: 57, distance: 21.7
click at [99, 39] on div "Alexandre" at bounding box center [146, 36] width 95 height 8
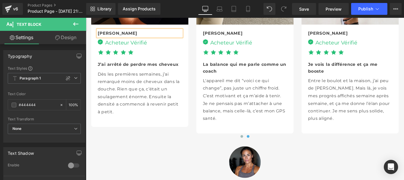
click at [226, 81] on span "La balance qui me parle comme un coach" at bounding box center [265, 74] width 94 height 13
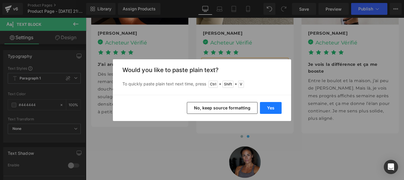
click at [271, 109] on button "Yes" at bounding box center [271, 108] width 22 height 12
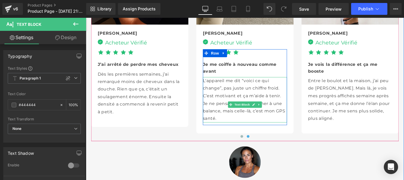
click at [231, 136] on p "L'appareil me dit “voici ce qui change”, pas juste un chiffre froid. C’est moti…" at bounding box center [265, 110] width 95 height 51
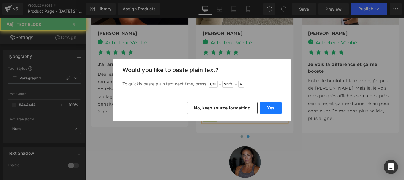
click at [281, 109] on button "Yes" at bounding box center [271, 108] width 22 height 12
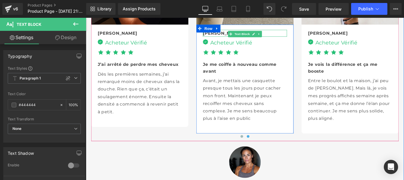
click at [236, 39] on div "Nicole" at bounding box center [265, 36] width 95 height 8
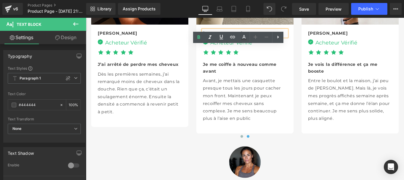
click at [236, 39] on div "Nicole" at bounding box center [265, 36] width 95 height 8
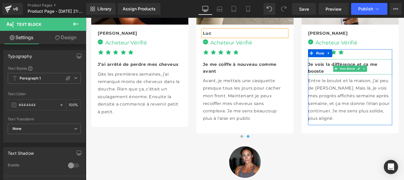
click at [345, 81] on span "Je vois la différence et ça me booste" at bounding box center [376, 74] width 78 height 13
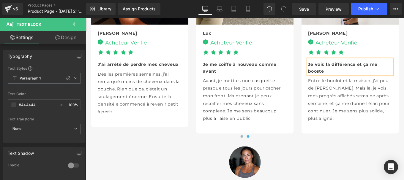
click at [345, 81] on span "Je vois la différence et ça me booste" at bounding box center [376, 74] width 78 height 13
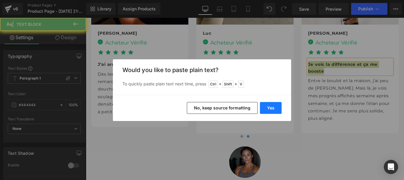
click at [271, 109] on button "Yes" at bounding box center [271, 108] width 22 height 12
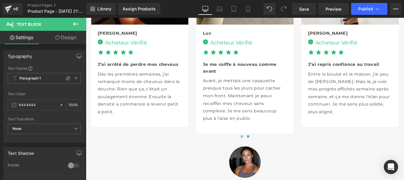
click at [348, 115] on p "Entre le boulot et la maison, j’ai peu de marge. Mais là, je vois mes progrès a…" at bounding box center [384, 103] width 95 height 51
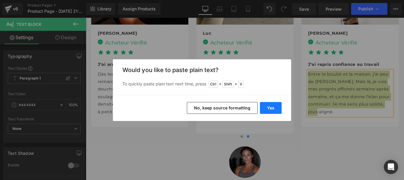
click at [273, 109] on button "Yes" at bounding box center [271, 108] width 22 height 12
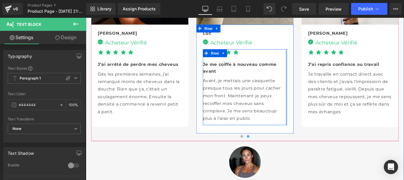
click at [312, 140] on div at bounding box center [312, 97] width 1 height 86
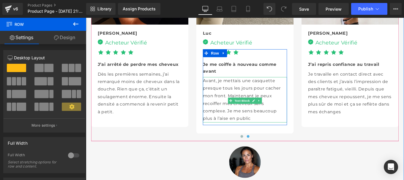
click at [308, 136] on p "Avant, je mettais une casquette presque tous les jours pour cacher mon front. M…" at bounding box center [265, 110] width 95 height 51
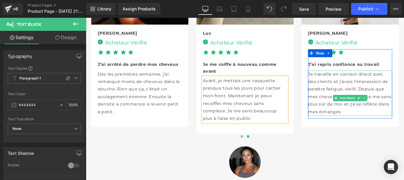
click at [380, 129] on p "Je travaille en contact direct avec des clients et j’avais l’impression de para…" at bounding box center [384, 103] width 95 height 51
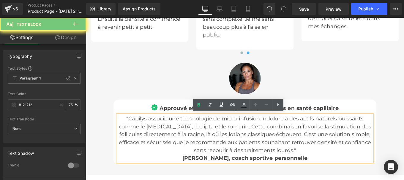
click at [246, 174] on p "Philippe Morel, coach sportive personnelle" at bounding box center [266, 176] width 288 height 9
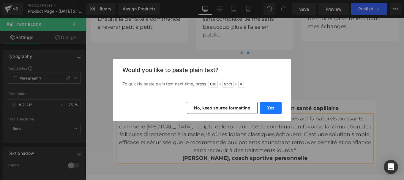
click at [267, 110] on button "Yes" at bounding box center [271, 108] width 22 height 12
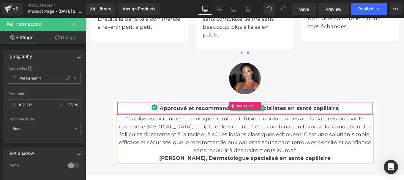
click at [304, 120] on span "les spécialistes en santé capillaire" at bounding box center [318, 120] width 107 height 7
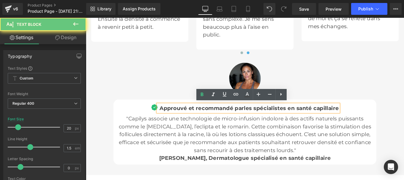
click at [304, 120] on span "les spécialistes en santé capillaire" at bounding box center [318, 120] width 107 height 7
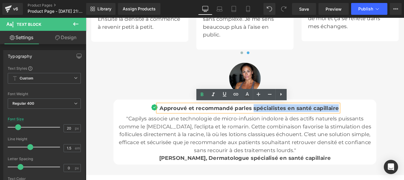
drag, startPoint x: 274, startPoint y: 120, endPoint x: 367, endPoint y: 120, distance: 93.4
click at [367, 120] on span "les spécialistes en santé capillaire" at bounding box center [318, 120] width 107 height 7
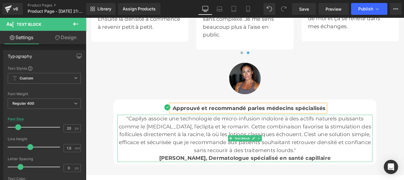
click at [298, 149] on p ""Capilys associe une technologie de micro-infusion indolore à des actifs nature…" at bounding box center [266, 150] width 288 height 45
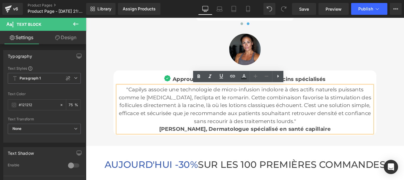
scroll to position [1893, 0]
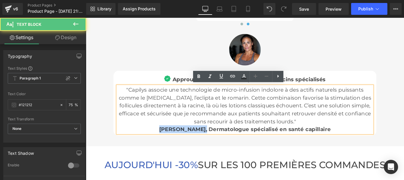
drag, startPoint x: 216, startPoint y: 141, endPoint x: 167, endPoint y: 144, distance: 48.8
click at [167, 144] on p "Philippe Morel, Dermatologue spécialisé en santé capillaire" at bounding box center [266, 144] width 288 height 9
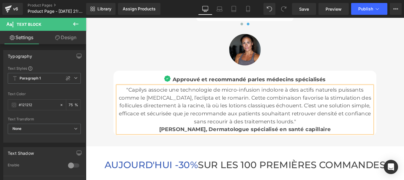
click at [286, 142] on span "Isabelle, Dermatologue spécialisé en santé capillaire" at bounding box center [266, 144] width 194 height 7
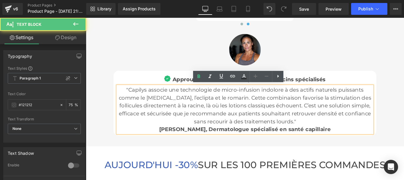
click at [250, 125] on p ""Capilys associe une technologie de micro-infusion indolore à des actifs nature…" at bounding box center [266, 117] width 288 height 45
click at [202, 122] on p ""Capilys associe une technologie de micro-infusion indolore à des actifs nature…" at bounding box center [266, 117] width 288 height 45
click at [181, 142] on p "Isabelle, Dermatologue spécialisé en santé capillaire" at bounding box center [266, 144] width 288 height 9
click at [188, 121] on p ""Capilys associe une technologie de micro-infusion indolore à des actifs nature…" at bounding box center [266, 117] width 288 height 45
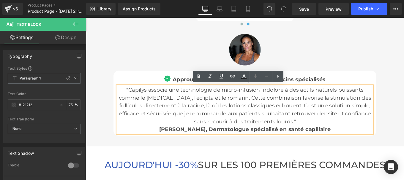
click at [205, 143] on span "Isabelle, Dermatologue spécialisé en santé capillaire" at bounding box center [266, 144] width 194 height 7
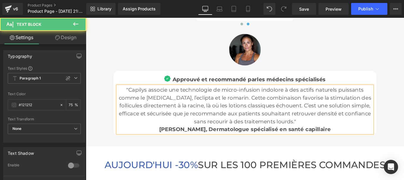
click at [300, 143] on span "Isabelle Fontaine, Dermatologue spécialisé en santé capillaire" at bounding box center [266, 144] width 194 height 7
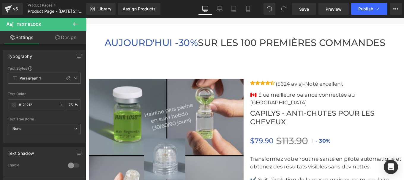
scroll to position [2032, 0]
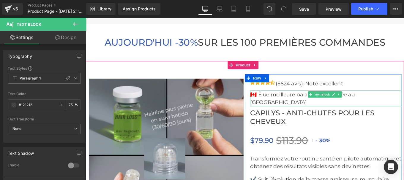
click at [315, 103] on p "🇨🇦 Élue meilleure balance connectée au Canada" at bounding box center [357, 109] width 171 height 18
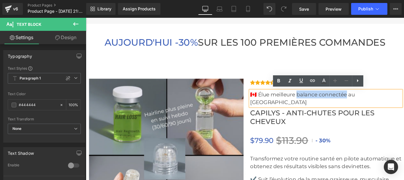
drag, startPoint x: 321, startPoint y: 104, endPoint x: 376, endPoint y: 107, distance: 55.4
click at [376, 107] on p "🇨🇦 Élue meilleure balance connectée au Canada" at bounding box center [357, 109] width 171 height 18
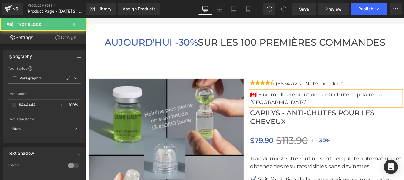
click at [348, 103] on p "🇨🇦 Élue meilleure solutions anti-chute capillaire au Canada" at bounding box center [357, 109] width 171 height 18
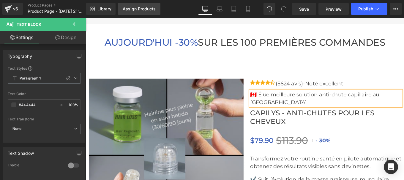
click at [138, 7] on div "Assign Products" at bounding box center [139, 9] width 33 height 5
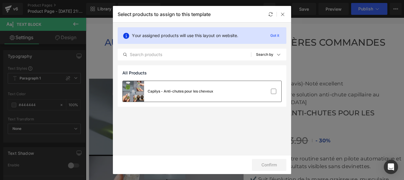
click at [183, 91] on div "Capilys - Anti-chutes pour les cheveux" at bounding box center [181, 91] width 66 height 5
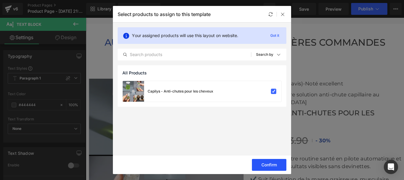
click at [263, 162] on button "Confirm" at bounding box center [269, 165] width 34 height 12
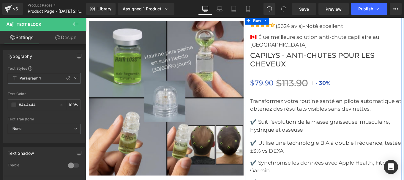
scroll to position [2097, 0]
click at [279, 116] on p "Transformez votre routine santé en pilote automatique et obtenez des résultats …" at bounding box center [357, 116] width 171 height 18
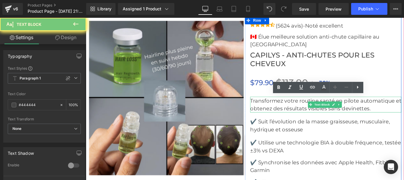
click at [279, 116] on p "Transformez votre routine santé en pilote automatique et obtenez des résultats …" at bounding box center [357, 116] width 171 height 18
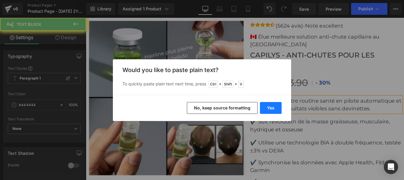
click at [264, 106] on button "Yes" at bounding box center [271, 108] width 22 height 12
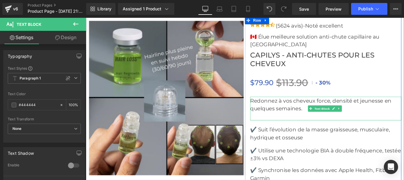
click at [280, 127] on p at bounding box center [357, 129] width 171 height 9
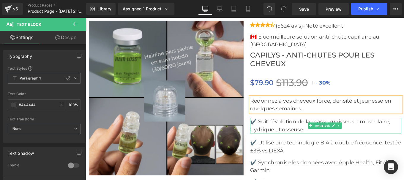
click at [287, 137] on p "✔️ Suit l’évolution de la masse graisseuse, musculaire, hydrique et osseuse" at bounding box center [357, 140] width 171 height 18
click at [334, 144] on p "✔️ Suit l’évolution de la masse graisseuse, musculaire, hydrique et osseuse" at bounding box center [357, 140] width 171 height 18
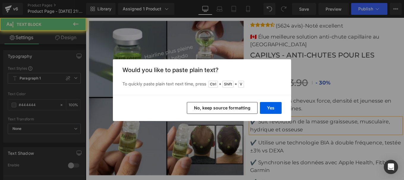
click at [271, 105] on button "Yes" at bounding box center [271, 108] width 22 height 12
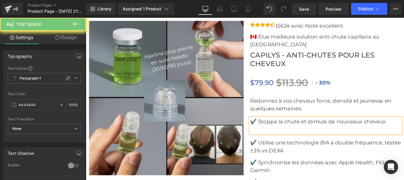
click at [283, 144] on p at bounding box center [357, 144] width 171 height 9
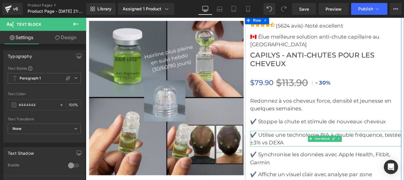
click at [289, 151] on p "✔️ Utilise une technologie BIA à double fréquence, testée ±3% vs DEXA" at bounding box center [357, 155] width 171 height 18
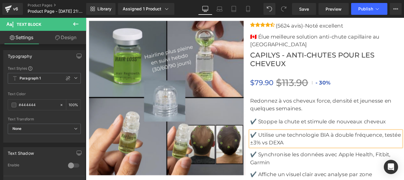
drag, startPoint x: 336, startPoint y: 153, endPoint x: 329, endPoint y: 158, distance: 8.7
click at [329, 158] on p "✔️ Utilise une technologie BIA à double fréquence, testée ±3% vs DEXA" at bounding box center [357, 155] width 171 height 18
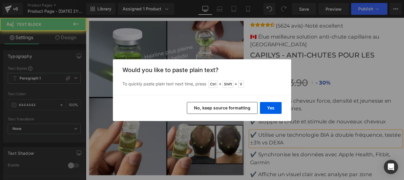
click at [271, 107] on button "Yes" at bounding box center [271, 108] width 22 height 12
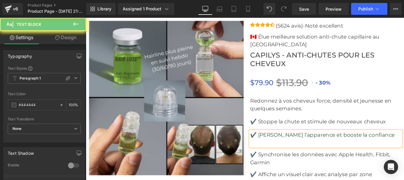
click at [282, 159] on p at bounding box center [357, 159] width 171 height 9
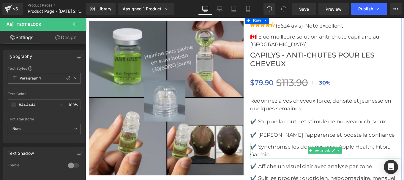
click at [280, 164] on p "✔️ Synchronise les données avec Apple Health, Fitbit, Garmin" at bounding box center [357, 168] width 171 height 18
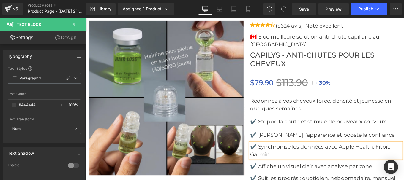
click at [295, 169] on p "✔️ Synchronise les données avec Apple Health, Fitbit, Garmin" at bounding box center [357, 168] width 171 height 18
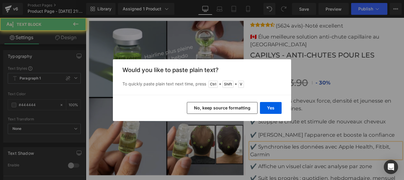
click at [271, 110] on button "Yes" at bounding box center [271, 108] width 22 height 12
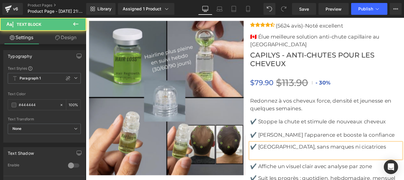
click at [279, 172] on p at bounding box center [357, 172] width 171 height 9
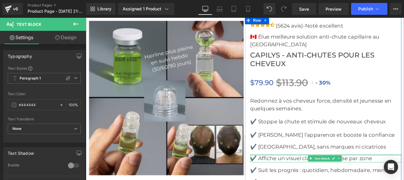
click at [281, 174] on p "✔️ Affiche un visuel clair avec analyse par zone" at bounding box center [357, 177] width 171 height 9
click at [279, 177] on p "✔️ Affiche un visuel clair avec analyse par zone" at bounding box center [357, 177] width 171 height 9
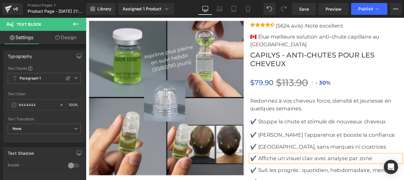
drag, startPoint x: 279, startPoint y: 177, endPoint x: 409, endPoint y: 176, distance: 129.9
click at [404, 176] on p "✔️ Affiche un visuel clair avec analyse par zone" at bounding box center [357, 177] width 171 height 9
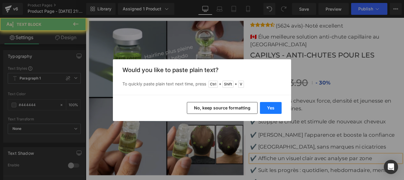
click at [267, 108] on button "Yes" at bounding box center [271, 108] width 22 height 12
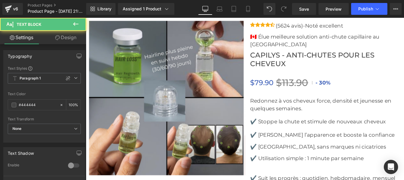
click at [326, 180] on div "✔️ Utilisation simple : 1 minute par semaine Text Block" at bounding box center [357, 182] width 171 height 18
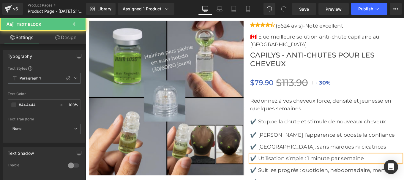
drag, startPoint x: 375, startPoint y: 177, endPoint x: 403, endPoint y: 172, distance: 28.0
click at [403, 173] on p "✔️ Utilisation simple : 1 minute par semaine" at bounding box center [357, 177] width 171 height 9
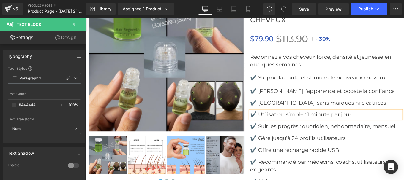
scroll to position [2147, 0]
click at [286, 139] on p "✔️ Suit les progrès : quotidien, hebdomadaire, mensuel" at bounding box center [357, 140] width 171 height 9
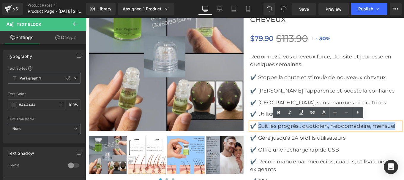
drag, startPoint x: 280, startPoint y: 139, endPoint x: 436, endPoint y: 139, distance: 155.5
click at [404, 139] on p "✔️ Suit les progrès : quotidien, hebdomadaire, mensuel" at bounding box center [357, 140] width 171 height 9
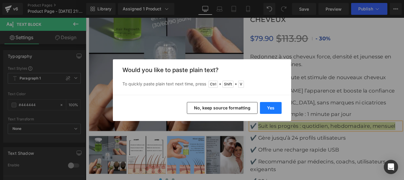
click at [267, 110] on button "Yes" at bounding box center [271, 108] width 22 height 12
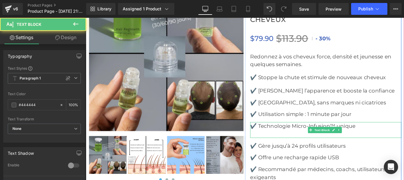
click at [283, 146] on p at bounding box center [357, 149] width 171 height 9
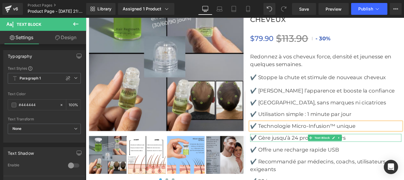
click at [282, 154] on p "✔️ Gère jusqu’à 24 profils utilisateurs" at bounding box center [357, 153] width 171 height 9
click at [384, 153] on p "✔️ Gère jusqu’à 24 profils utilisateurs" at bounding box center [357, 153] width 171 height 9
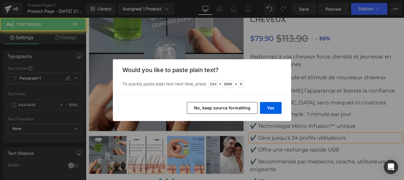
click at [268, 104] on button "Yes" at bounding box center [271, 108] width 22 height 12
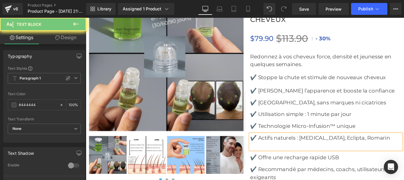
click at [279, 165] on p at bounding box center [357, 162] width 171 height 9
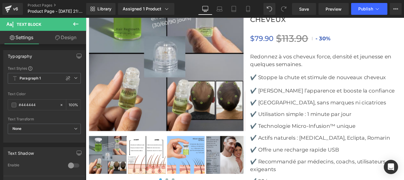
scroll to position [2185, 0]
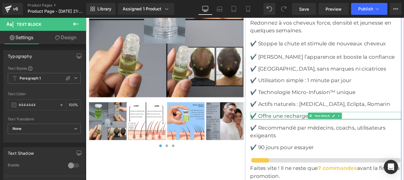
click at [287, 132] on div at bounding box center [357, 132] width 171 height 1
click at [282, 128] on p "✔️ Offre une recharge rapide USB" at bounding box center [357, 129] width 171 height 9
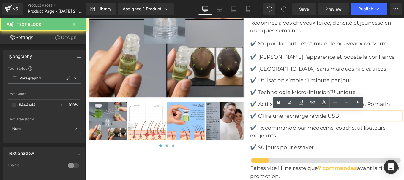
drag, startPoint x: 280, startPoint y: 128, endPoint x: 383, endPoint y: 125, distance: 103.2
click at [383, 125] on p "✔️ Offre une recharge rapide USB" at bounding box center [357, 129] width 171 height 9
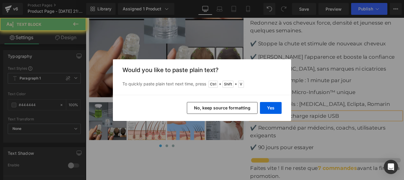
click at [271, 110] on button "Yes" at bounding box center [271, 108] width 22 height 12
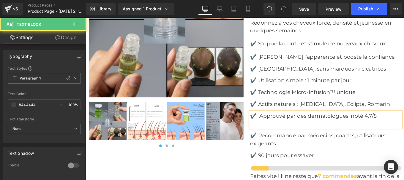
click at [281, 139] on p at bounding box center [357, 137] width 171 height 9
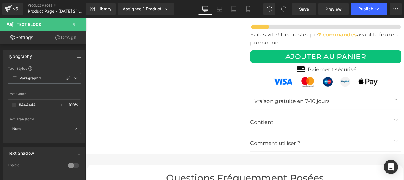
scroll to position [2337, 0]
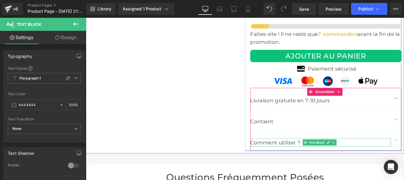
click at [299, 158] on p "Comment utiliser ?" at bounding box center [351, 159] width 159 height 10
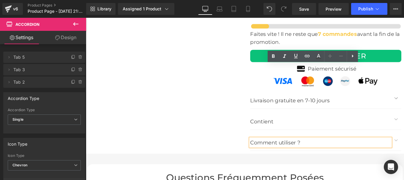
scroll to position [2419, 0]
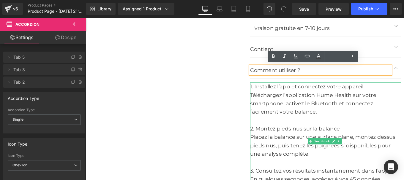
click at [304, 118] on div "Téléchargez l’application Hume Health sur votre smartphone, activez le Bluetoot…" at bounding box center [357, 114] width 171 height 29
click at [298, 116] on div "Téléchargez l’application Hume Health sur votre smartphone, activez le Bluetoot…" at bounding box center [357, 114] width 171 height 29
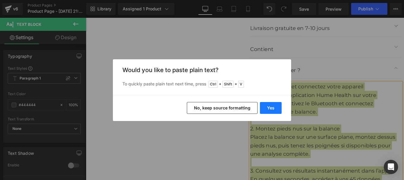
click at [273, 102] on button "Yes" at bounding box center [271, 108] width 22 height 12
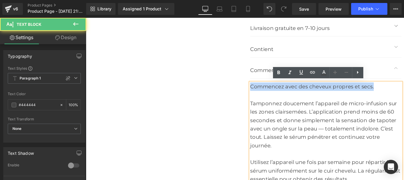
click at [272, 96] on div "Commencez avec des cheveux propres et secs." at bounding box center [357, 96] width 171 height 10
click at [272, 113] on div "Tamponnez doucement l’appareil de micro-infusion sur les zones clairsemées. L’a…" at bounding box center [357, 138] width 171 height 57
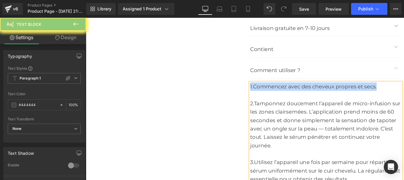
click at [276, 110] on div "2.Tamponnez doucement l’appareil de micro-infusion sur les zones clairsemées. L…" at bounding box center [357, 138] width 171 height 57
click at [275, 110] on div "2.Tamponnez doucement l’appareil de micro-infusion sur les zones clairsemées. L…" at bounding box center [357, 138] width 171 height 57
click at [274, 91] on div "1.Commencez avec des cheveux propres et secs." at bounding box center [357, 96] width 171 height 10
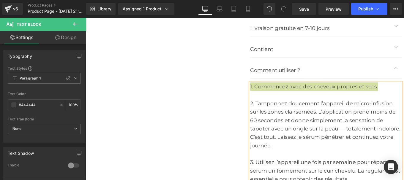
scroll to position [2440, 0]
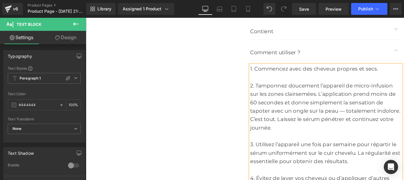
click at [288, 33] on p "Contient" at bounding box center [351, 33] width 159 height 10
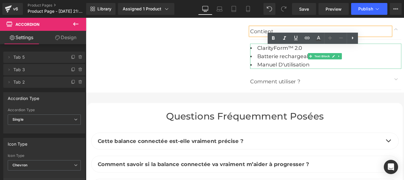
click at [339, 68] on ul "ClarityForm™ 2.0 Batterie rechargeable Manuel D'utilisation" at bounding box center [357, 61] width 171 height 29
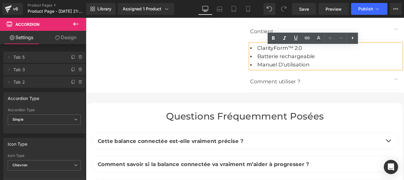
click at [280, 50] on span "ClarityForm™ 2.0" at bounding box center [305, 51] width 51 height 7
drag, startPoint x: 278, startPoint y: 50, endPoint x: 333, endPoint y: 51, distance: 55.0
click at [333, 51] on li "ClarityForm™ 2.0" at bounding box center [357, 52] width 171 height 10
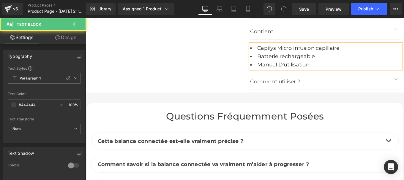
click at [362, 63] on li "Batterie rechargeable" at bounding box center [357, 61] width 171 height 10
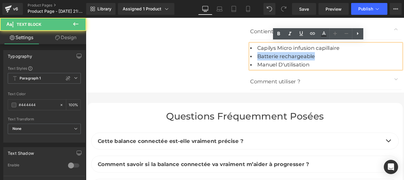
drag, startPoint x: 351, startPoint y: 58, endPoint x: 274, endPoint y: 63, distance: 76.9
click at [274, 63] on li "Batterie rechargeable" at bounding box center [357, 61] width 171 height 10
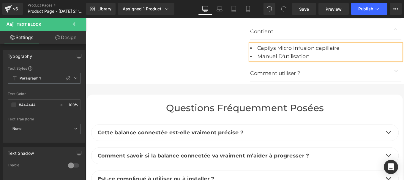
scroll to position [2391, 0]
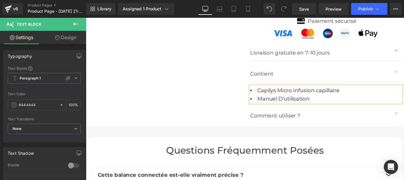
click at [287, 79] on p "Contient" at bounding box center [351, 81] width 159 height 10
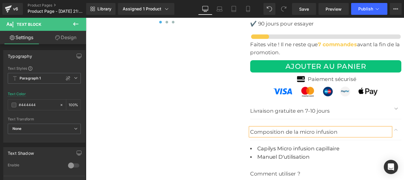
scroll to position [2326, 0]
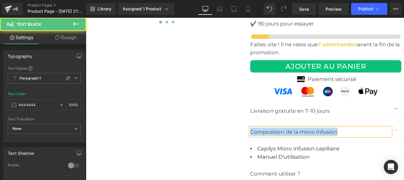
drag, startPoint x: 368, startPoint y: 146, endPoint x: 269, endPoint y: 146, distance: 99.0
click at [272, 146] on p "Composition de la micro infusion" at bounding box center [351, 147] width 159 height 10
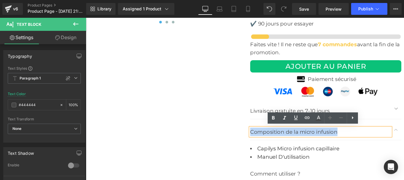
click at [279, 147] on p "Composition de la micro infusion" at bounding box center [351, 147] width 159 height 10
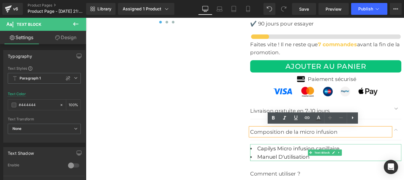
drag, startPoint x: 279, startPoint y: 164, endPoint x: 342, endPoint y: 21, distance: 156.1
click at [280, 164] on span "Capilys Micro infusion capillaire" at bounding box center [326, 165] width 93 height 7
click at [286, 145] on p "Composition de la micro infusion" at bounding box center [351, 147] width 159 height 10
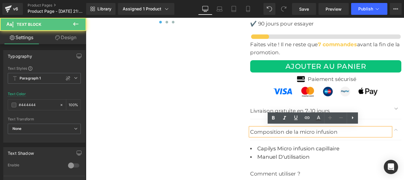
click at [378, 147] on p "Composition de la micro infusion" at bounding box center [351, 147] width 159 height 10
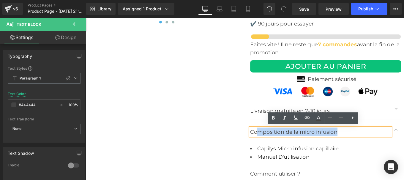
drag, startPoint x: 378, startPoint y: 147, endPoint x: 279, endPoint y: 144, distance: 98.4
click at [279, 144] on p "Composition de la micro infusion" at bounding box center [351, 147] width 159 height 10
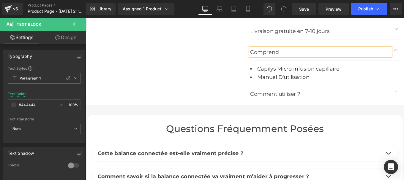
scroll to position [2416, 0]
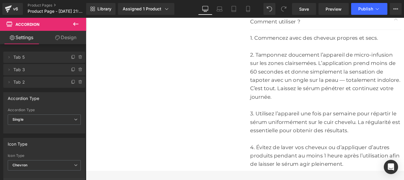
scroll to position [2641, 0]
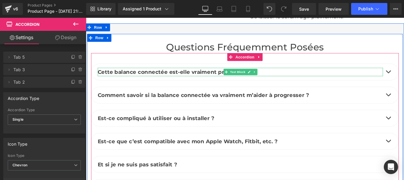
click at [159, 78] on span "Cette balance connectée est-elle vraiment précise ?" at bounding box center [181, 79] width 165 height 7
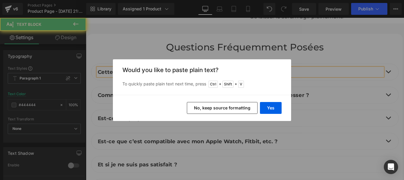
click at [271, 110] on button "Yes" at bounding box center [271, 108] width 22 height 12
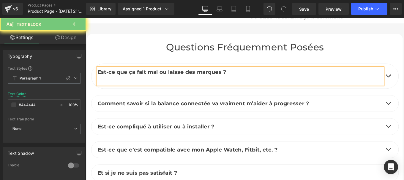
click at [164, 87] on p at bounding box center [260, 89] width 323 height 10
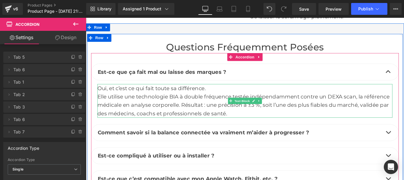
click at [173, 113] on div "Elle utilise une technologie BIA à double fréquence testée indépendamment contr…" at bounding box center [266, 117] width 334 height 29
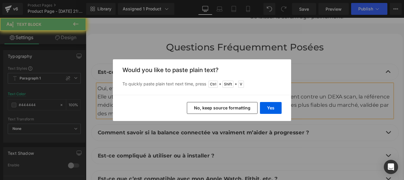
click at [266, 107] on button "Yes" at bounding box center [271, 108] width 22 height 12
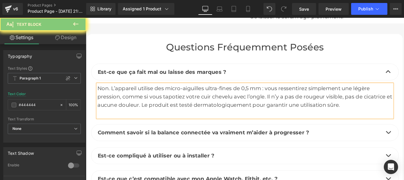
click at [144, 125] on div at bounding box center [266, 127] width 334 height 10
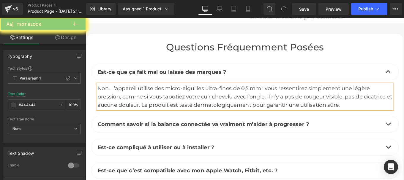
drag, startPoint x: 142, startPoint y: 96, endPoint x: 117, endPoint y: 95, distance: 24.4
click at [117, 95] on div "Non. L’appareil utilise des micro-aiguilles ultra-fines de 0,5 mm : vous ressen…" at bounding box center [266, 107] width 334 height 29
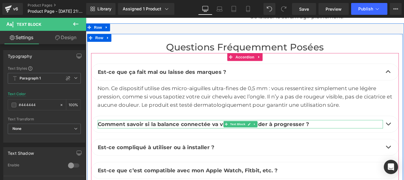
click at [164, 136] on span "Comment savoir si la balance connectée va vraiment m’aider à progresser ?" at bounding box center [218, 138] width 239 height 7
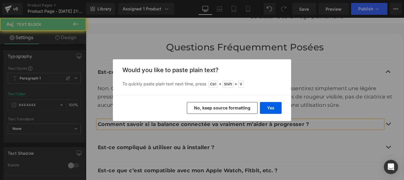
click at [269, 110] on button "Yes" at bounding box center [271, 108] width 22 height 12
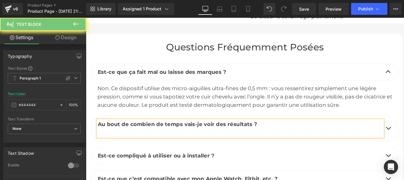
click at [240, 147] on p at bounding box center [260, 148] width 323 height 10
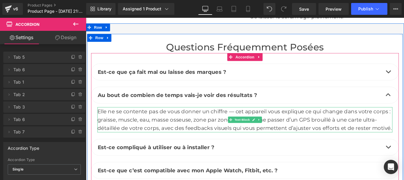
click at [324, 130] on span "C’est comme passer d’un GPS brouillé à une carte ultra-détaillée de votre corps…" at bounding box center [265, 138] width 333 height 17
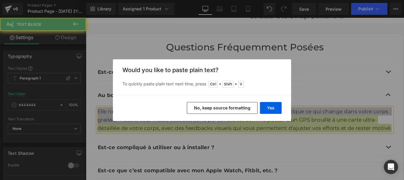
click at [270, 107] on button "Yes" at bounding box center [271, 108] width 22 height 12
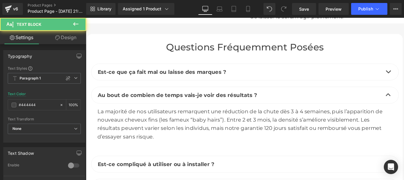
click at [156, 158] on div at bounding box center [266, 162] width 334 height 10
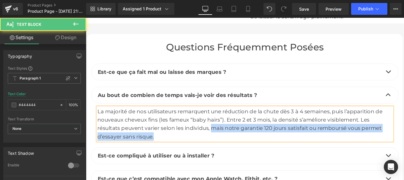
drag, startPoint x: 226, startPoint y: 142, endPoint x: 227, endPoint y: 150, distance: 8.3
click at [227, 150] on div "La majorité de nos utilisateurs remarquent une réduction de la chute dès 3 à 4 …" at bounding box center [266, 138] width 334 height 38
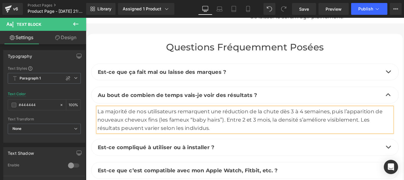
click at [180, 163] on span "Est-ce compliqué à utiliser ou à installer ?" at bounding box center [165, 164] width 132 height 7
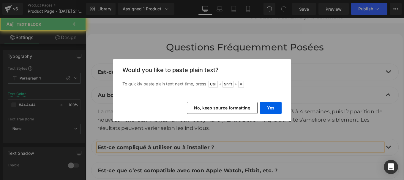
click at [268, 109] on button "Yes" at bounding box center [271, 108] width 22 height 12
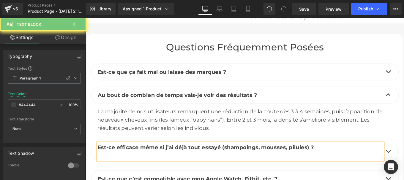
click at [132, 175] on p at bounding box center [260, 174] width 323 height 10
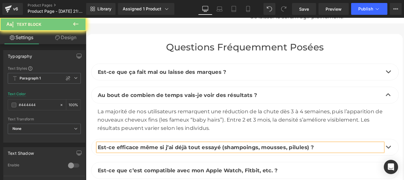
click at [99, 164] on b "Est-ce efficace même si j’ai déjà tout essayé (shampoings, mousses, pilules) ?" at bounding box center [221, 164] width 244 height 7
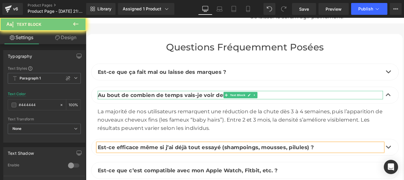
click at [102, 102] on b "Au bout de combien de temps vais-je voir des résultats ?" at bounding box center [189, 105] width 180 height 7
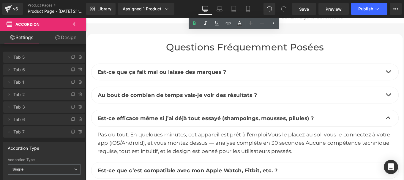
scroll to position [2733, 0]
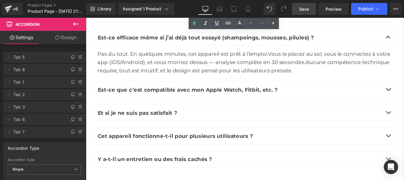
click at [302, 10] on span "Save" at bounding box center [304, 9] width 10 height 6
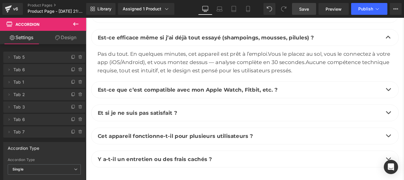
click at [136, 62] on div "Pas du tout. En quelques minutes, cet appareil est prêt à l’emploi. Vous le pla…" at bounding box center [266, 68] width 334 height 29
click at [155, 64] on span "Vous le placez au sol, vous le connectez à votre app (iOS/Android), et vous mon…" at bounding box center [264, 63] width 331 height 17
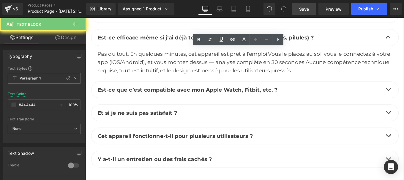
click at [166, 67] on span "Vous le placez au sol, vous le connectez à votre app (iOS/Android), et vous mon…" at bounding box center [264, 63] width 331 height 17
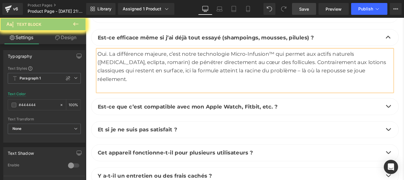
click at [107, 92] on div at bounding box center [266, 97] width 334 height 10
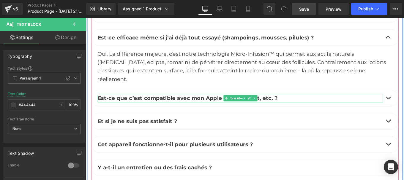
click at [149, 105] on span "Est-ce que c’est compatible avec mon Apple Watch, Fitbit, etc. ?" at bounding box center [200, 108] width 203 height 7
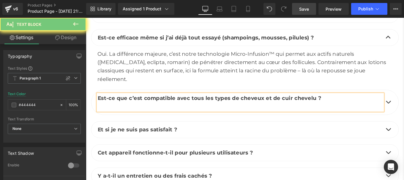
click at [194, 114] on p at bounding box center [260, 119] width 323 height 10
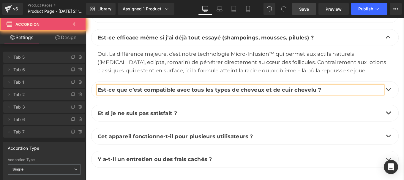
click at [305, 12] on span "Save" at bounding box center [304, 9] width 10 height 6
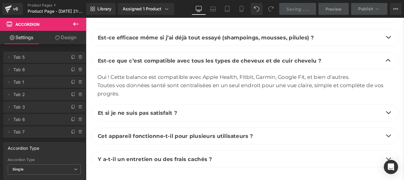
scroll to position [2700, 0]
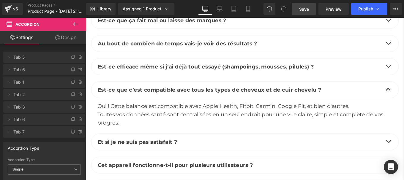
click at [125, 122] on div "Toutes vos données santé sont centralisées en un seul endroit pour une vue clai…" at bounding box center [266, 131] width 334 height 19
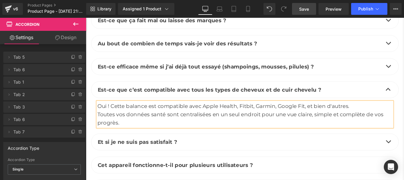
click at [141, 126] on div "Toutes vos données santé sont centralisées en un seul endroit pour une vue clai…" at bounding box center [266, 131] width 334 height 19
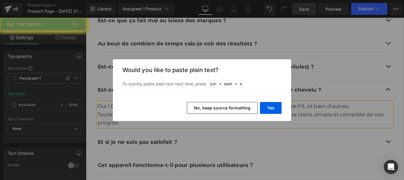
click at [263, 98] on div "Yes No, keep source formatting" at bounding box center [202, 108] width 178 height 26
click at [271, 111] on button "Yes" at bounding box center [271, 108] width 22 height 12
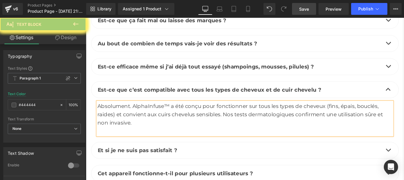
click at [139, 144] on div at bounding box center [266, 147] width 334 height 10
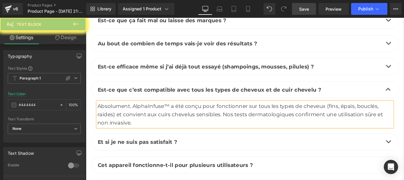
drag, startPoint x: 137, startPoint y: 118, endPoint x: 299, endPoint y: 192, distance: 178.9
click at [178, 117] on div "Absolument. AlphaInfuse™ a été conçu pour fonctionner sur tous les types de che…" at bounding box center [266, 127] width 334 height 29
click at [144, 158] on span "Et si je ne suis pas satisfait ?" at bounding box center [144, 158] width 90 height 7
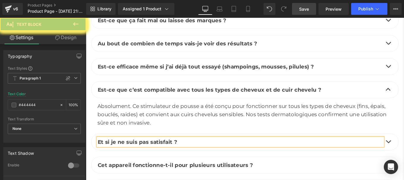
click at [144, 158] on span "Et si je ne suis pas satisfait ?" at bounding box center [144, 158] width 90 height 7
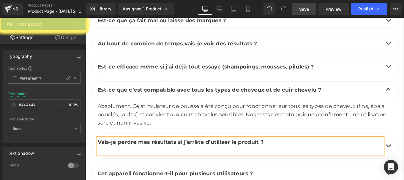
click at [173, 166] on p at bounding box center [260, 168] width 323 height 10
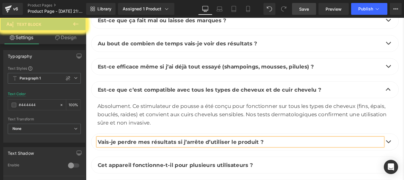
click at [198, 154] on p "Vais-je perdre mes résultats si j’arrête d’utiliser le produit ?" at bounding box center [260, 159] width 323 height 10
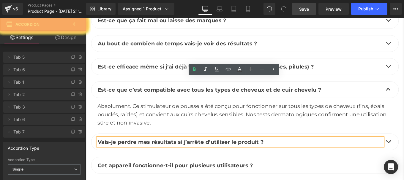
click at [401, 154] on p "Vais-je perdre mes résultats si j’arrête d’utiliser le produit ?" at bounding box center [260, 159] width 323 height 10
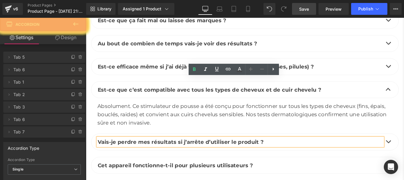
click at [404, 109] on article "Absolument. Ce stimulateur de pousse a été conçu pour fonctionner sur tous les …" at bounding box center [266, 125] width 348 height 33
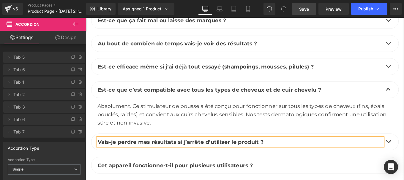
click at [303, 11] on span "Save" at bounding box center [304, 9] width 10 height 6
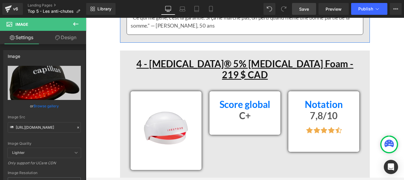
scroll to position [3098, 0]
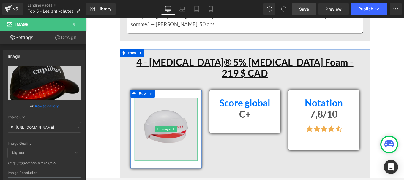
click at [177, 119] on img at bounding box center [176, 143] width 71 height 71
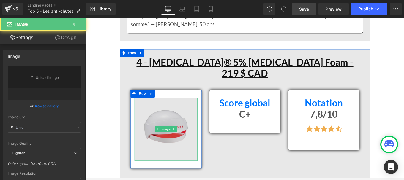
type input "https://cdn.shopify.com/s/files/1/0963/8992/3153/files/4_1280x1280.jpg?v=175709…"
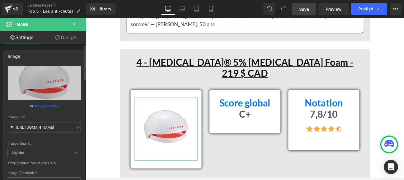
click at [76, 127] on icon at bounding box center [78, 128] width 4 height 4
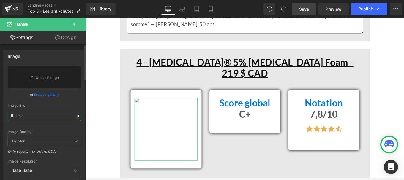
click at [40, 117] on input "text" at bounding box center [44, 116] width 73 height 10
paste input "https://cdn.shopify.com/s/files/1/0963/8992/3153/files/4_de759c60-b698-4db3-873…"
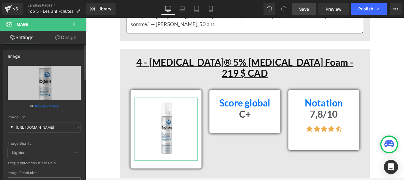
click at [81, 117] on div "https://cdn.shopify.com/s/files/1/0963/8992/3153/files/4_de759c60-b698-4db3-873…" at bounding box center [44, 143] width 81 height 154
type input "https://cdn.shopify.com/s/files/1/0963/8992/3153/files/4_de759c60-b698-4db3-873…"
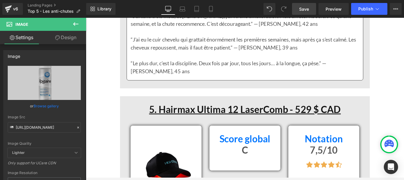
scroll to position [3878, 0]
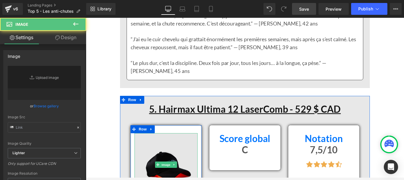
type input "https://cdn.shopify.com/s/files/1/0963/8992/3153/files/5_1280x1280.jpg?v=175709…"
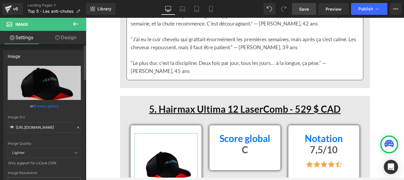
click at [76, 128] on icon at bounding box center [78, 128] width 4 height 4
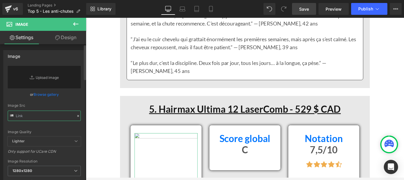
click at [49, 115] on input "text" at bounding box center [44, 116] width 73 height 10
paste input "https://cdn.shopify.com/s/files/1/0963/8992/3153/files/5_488dca5d-4ba8-4b2f-b15…"
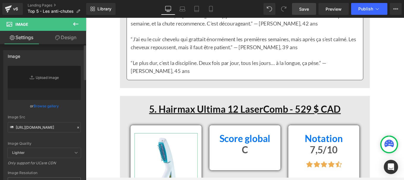
scroll to position [0, 0]
click at [81, 118] on div "https://cdn.shopify.com/s/files/1/0963/8992/3153/files/5_488dca5d-4ba8-4b2f-b15…" at bounding box center [44, 143] width 81 height 154
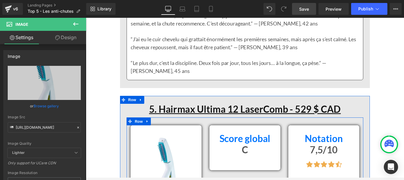
type input "https://cdn.shopify.com/s/files/1/0963/8992/3153/files/5_488dca5d-4ba8-4b2f-b15…"
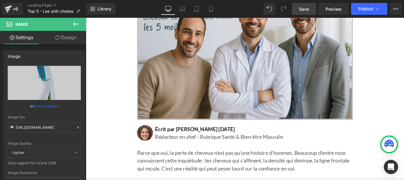
scroll to position [197, 0]
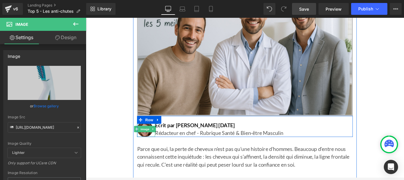
click at [150, 147] on img at bounding box center [153, 144] width 18 height 18
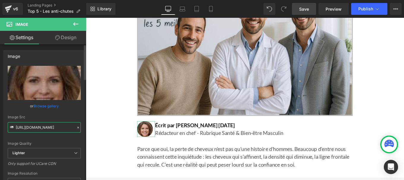
click at [61, 128] on input "https://ucarecdn.com/a2bef3a2-3d36-4ff1-a06c-c7d5760cd237/-/format/auto/-/previ…" at bounding box center [44, 127] width 73 height 10
paste input "cdn.shopify.com/s/files/1/0963/8992/3153/files/Avatar_landing_page_1.jpg?v=1757…"
type input "https://cdn.shopify.com/s/files/1/0963/8992/3153/files/Avatar_landing_page_1.jp…"
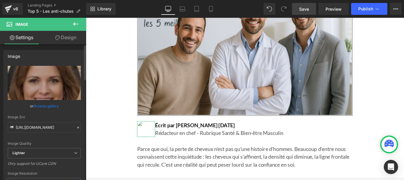
click at [80, 119] on div "https://cdn.shopify.com/s/files/60x60/0963/8992/3153/files/Avatar_landing_page_…" at bounding box center [44, 143] width 81 height 155
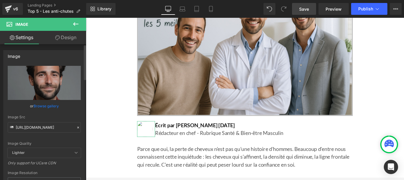
click at [76, 128] on icon at bounding box center [78, 128] width 4 height 4
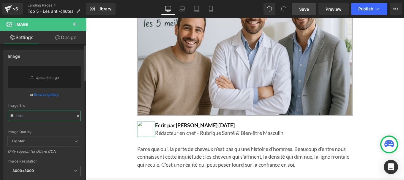
click at [47, 120] on input "text" at bounding box center [44, 116] width 73 height 10
paste input "https://cdn.shopify.com/s/files/1/0963/8992/3153/files/Avatar_landing_page_1.jp…"
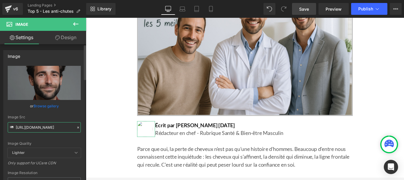
type input "https://cdn.shopify.com/s/files/1/0963/8992/3153/files/Avatar_landing_page_1.jp…"
click at [81, 135] on div "https://cdn.shopify.com/s/files/60x60/0963/8992/3153/files/Avatar_landing_page_…" at bounding box center [44, 143] width 81 height 154
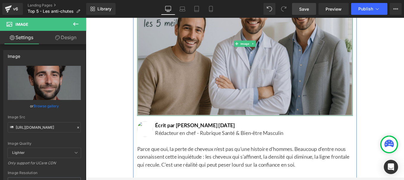
click at [215, 73] on img at bounding box center [266, 47] width 244 height 163
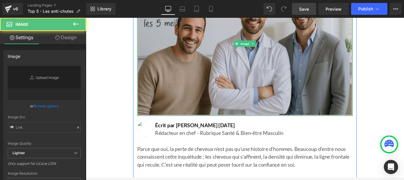
type input "https://cdn.shopify.com/s/files/1/0963/8992/3153/files/Banniere_Top_5_Hair_Loss…"
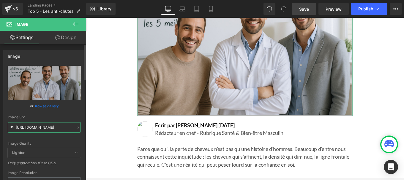
click at [74, 125] on input "https://cdn.shopify.com/s/files/1/0963/8992/3153/files/Banniere_Top_5_Hair_Loss…" at bounding box center [44, 127] width 73 height 10
click at [76, 128] on icon at bounding box center [78, 128] width 4 height 4
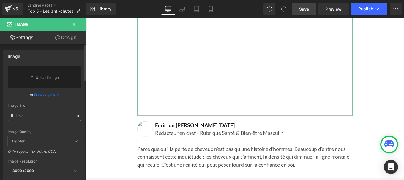
click at [47, 116] on input "text" at bounding box center [44, 116] width 73 height 10
paste input "https://cdn.shopify.com/s/files/1/0963/8992/3153/files/Banniere_Top_5_Lalaina_1…"
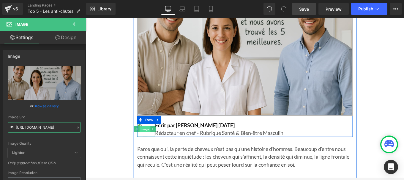
type input "https://cdn.shopify.com/s/files/1/0963/8992/3153/files/Banniere_Top_5_Lalaina_1…"
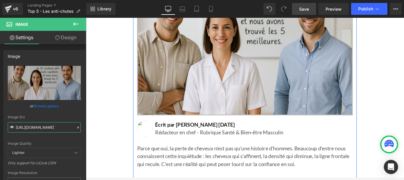
scroll to position [200, 0]
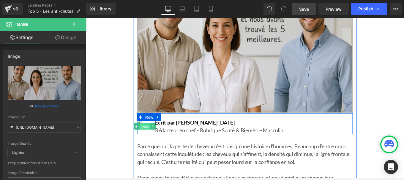
click at [151, 138] on span "Image" at bounding box center [153, 141] width 12 height 7
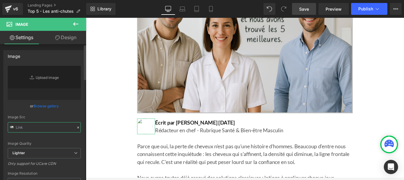
click at [42, 130] on input "text" at bounding box center [44, 127] width 73 height 10
paste input "https://cdn.shopify.com/s/files/1/0963/8992/3153/files/Avatar_landing_page_1.jp…"
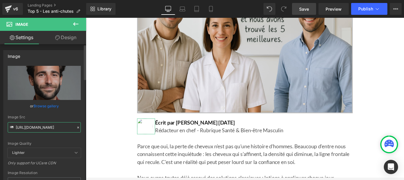
type input "https://cdn.shopify.com/s/files/1/0963/8992/3153/files/Avatar_landing_page_1.jp…"
click at [80, 141] on div "https://cdn.shopify.com/s/files/60x60/0963/8992/3153/files/Avatar_landing_page_…" at bounding box center [44, 143] width 81 height 154
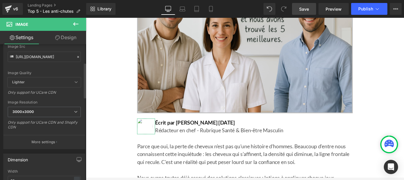
scroll to position [71, 0]
click at [51, 113] on span "3000x3000" at bounding box center [44, 112] width 73 height 10
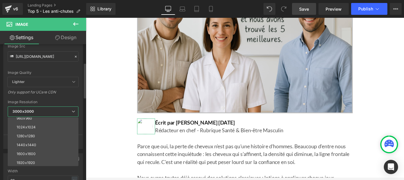
scroll to position [85, 0]
click at [27, 154] on div "2560x2560" at bounding box center [27, 153] width 20 height 4
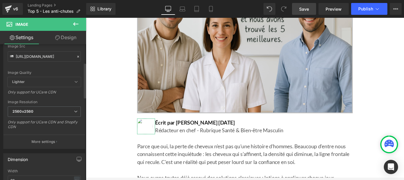
click at [64, 83] on span "Lighter" at bounding box center [44, 82] width 73 height 10
click at [74, 84] on icon at bounding box center [76, 82] width 4 height 4
click at [57, 113] on span "2560x2560" at bounding box center [44, 112] width 73 height 10
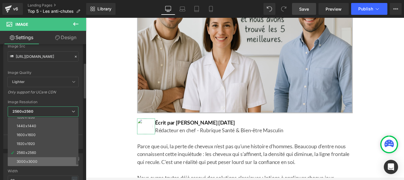
click at [31, 160] on div "3000x3000" at bounding box center [27, 162] width 21 height 4
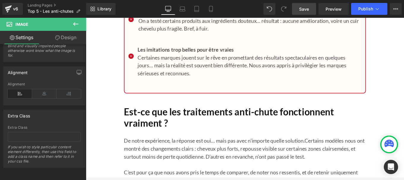
scroll to position [5392, 0]
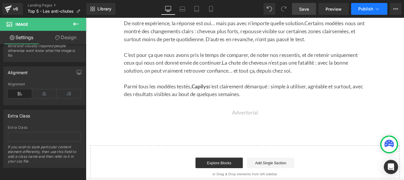
click at [362, 10] on span "Publish" at bounding box center [366, 9] width 15 height 5
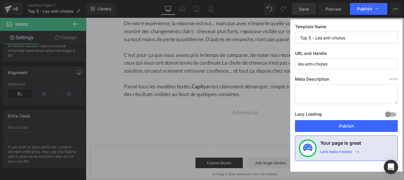
click at [334, 63] on input "les-anti-chutes" at bounding box center [346, 64] width 103 height 11
type input "les-anti-chutes-capillaires"
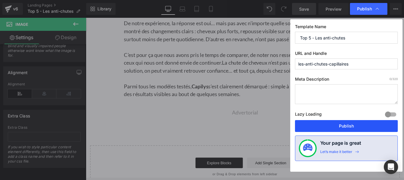
click at [335, 126] on button "Publish" at bounding box center [346, 126] width 103 height 12
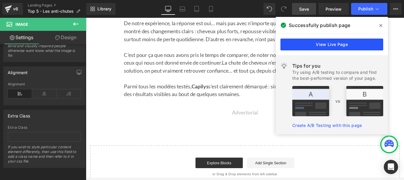
click at [323, 45] on link "View Live Page" at bounding box center [332, 45] width 103 height 12
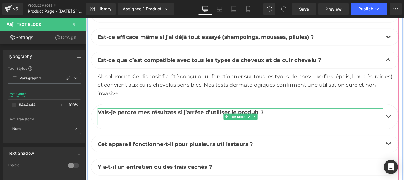
click at [129, 133] on p at bounding box center [260, 135] width 323 height 10
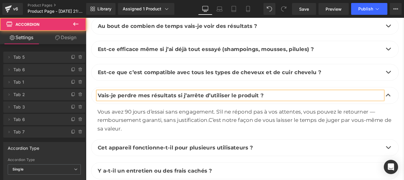
scroll to position [2543, 0]
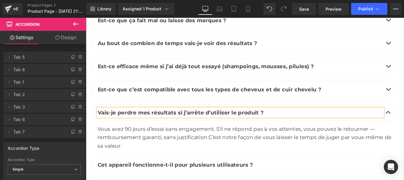
click at [136, 149] on div "Vous avez 90 jours d’essai sans engagement. S'il ne répond pas à vos attentes, …" at bounding box center [266, 153] width 334 height 29
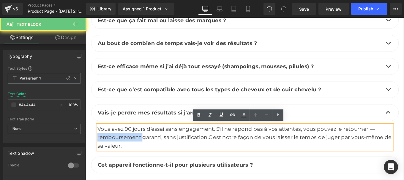
click at [136, 149] on div "Vous avez 90 jours d’essai sans engagement. S'il ne répond pas à vos attentes, …" at bounding box center [266, 153] width 334 height 29
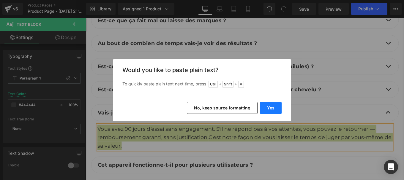
click at [268, 109] on button "Yes" at bounding box center [271, 108] width 22 height 12
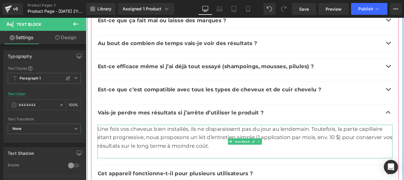
click at [122, 172] on div at bounding box center [266, 172] width 334 height 10
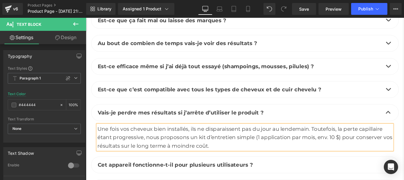
click at [99, 141] on div "Une fois vos cheveux bien installés, ils ne disparaissent pas du jour au lendem…" at bounding box center [266, 153] width 334 height 29
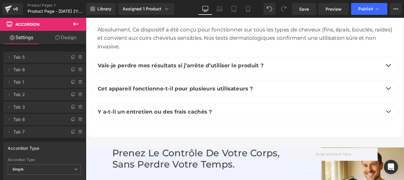
scroll to position [2630, 0]
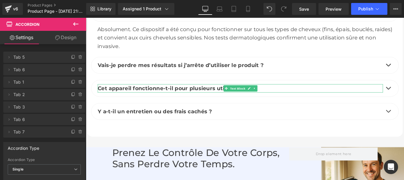
click at [142, 97] on span "Cet appareil fonctionne-t-il pour plusieurs utilisateurs ?" at bounding box center [187, 97] width 176 height 7
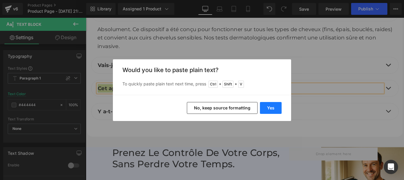
click at [268, 105] on button "Yes" at bounding box center [271, 108] width 22 height 12
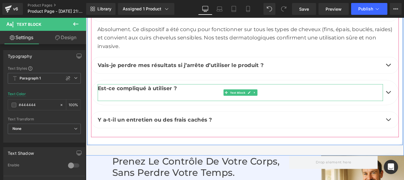
click at [129, 103] on p at bounding box center [260, 108] width 323 height 10
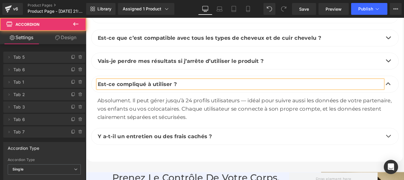
scroll to position [2597, 0]
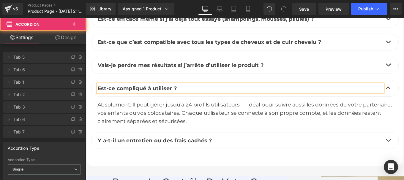
click at [152, 132] on span "haque utilisateur se connecte à son propre compte, et les données restent clair…" at bounding box center [259, 130] width 321 height 17
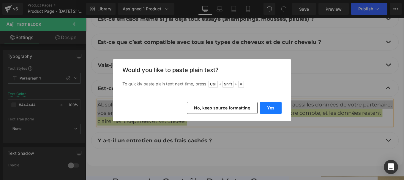
click at [279, 110] on button "Yes" at bounding box center [271, 108] width 22 height 12
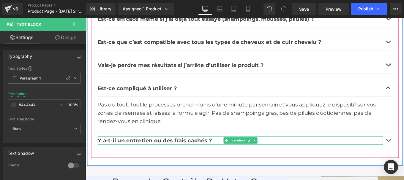
click at [113, 155] on span "Y a-t-il un entretien ou des frais cachés ?" at bounding box center [163, 156] width 129 height 7
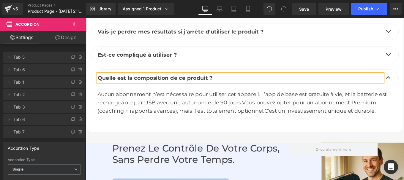
scroll to position [2635, 0]
click at [176, 120] on span "Vous pouvez opter pour un abonnement Premium (coaching + rapports avancés), mai…" at bounding box center [256, 118] width 315 height 17
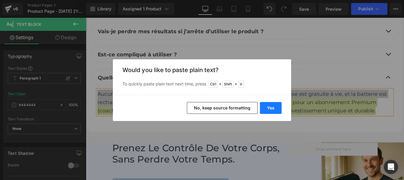
click at [275, 107] on button "Yes" at bounding box center [271, 108] width 22 height 12
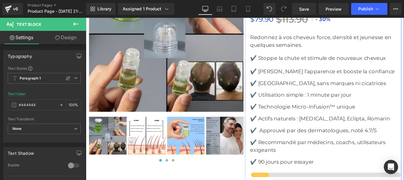
scroll to position [2172, 0]
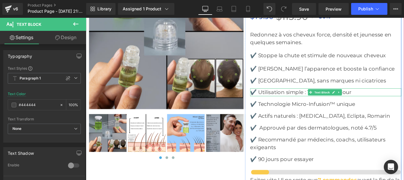
click at [282, 101] on p "✔️ Utilisation simple : 1 minute par jour" at bounding box center [357, 102] width 171 height 9
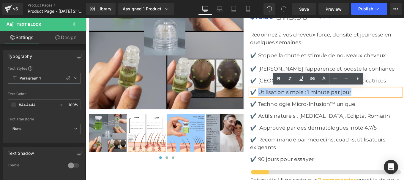
drag, startPoint x: 281, startPoint y: 101, endPoint x: 394, endPoint y: 100, distance: 113.3
click at [394, 100] on p "✔️ Utilisation simple : 1 minute par jour" at bounding box center [357, 102] width 171 height 9
click at [286, 87] on p "✔️ [GEOGRAPHIC_DATA], sans marques ni cicatrices" at bounding box center [357, 88] width 171 height 9
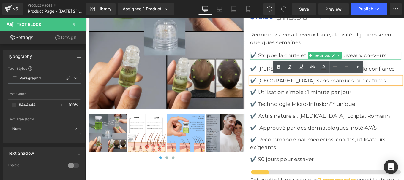
click at [286, 60] on p "✔️ Stoppe la chute et stimule de nouveaux cheveux" at bounding box center [357, 60] width 171 height 9
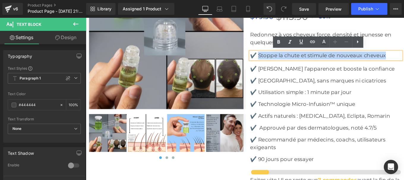
drag, startPoint x: 279, startPoint y: 59, endPoint x: 428, endPoint y: 58, distance: 148.4
click at [404, 58] on p "✔️ Stoppe la chute et stimule de nouveaux cheveux" at bounding box center [357, 60] width 171 height 9
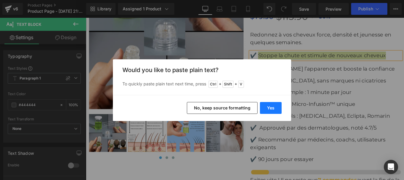
click at [268, 107] on button "Yes" at bounding box center [271, 108] width 22 height 12
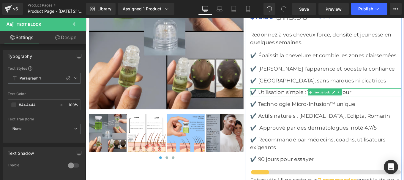
click at [294, 100] on p "✔️ Utilisation simple : 1 minute par jour" at bounding box center [357, 102] width 171 height 9
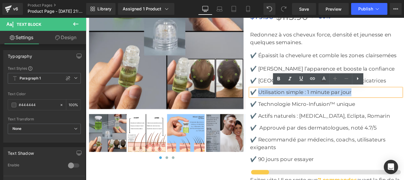
drag, startPoint x: 351, startPoint y: 102, endPoint x: 396, endPoint y: 105, distance: 45.3
click at [396, 105] on p "✔️ Utilisation simple : 1 minute par jour" at bounding box center [357, 102] width 171 height 9
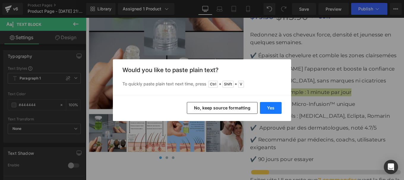
click at [275, 109] on button "Yes" at bounding box center [271, 108] width 22 height 12
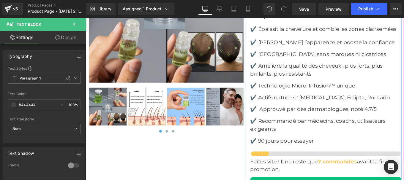
scroll to position [2202, 0]
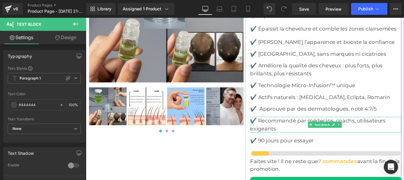
click at [285, 136] on p "✔️ Recommandé par médecins, coachs, utilisateurs exigeants" at bounding box center [357, 139] width 171 height 18
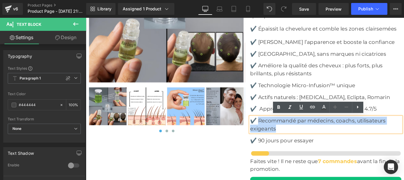
drag, startPoint x: 281, startPoint y: 133, endPoint x: 300, endPoint y: 139, distance: 20.1
click at [300, 139] on p "✔️ Recommandé par médecins, coachs, utilisateurs exigeants" at bounding box center [357, 139] width 171 height 18
click at [282, 120] on p "✔️ Approuvé par des dermatologues, noté 4.7/5" at bounding box center [357, 121] width 171 height 9
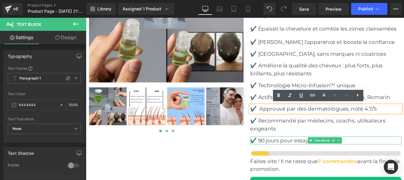
click at [282, 156] on div "✔️ 90 jours pour essayer" at bounding box center [357, 156] width 171 height 9
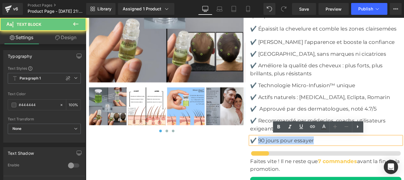
drag, startPoint x: 280, startPoint y: 156, endPoint x: 344, endPoint y: 162, distance: 64.2
click at [344, 162] on div "Icon Icon Icon Icon Icon Icon List Hoz (5624 avis)-Noté excellent Text Block Ic…" at bounding box center [357, 114] width 171 height 395
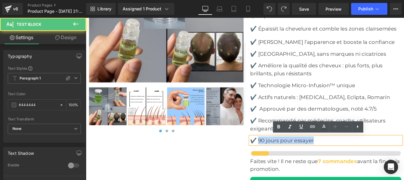
drag, startPoint x: 279, startPoint y: 156, endPoint x: 361, endPoint y: 161, distance: 81.9
click at [361, 161] on div "✔️ 90 jours pour essayer" at bounding box center [357, 156] width 171 height 9
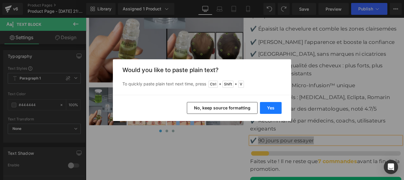
click at [272, 111] on button "Yes" at bounding box center [271, 108] width 22 height 12
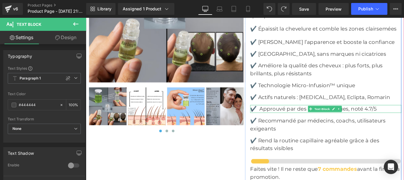
click at [283, 121] on p "✔️ Approuvé par des dermatologues, noté 4.7/5" at bounding box center [357, 121] width 171 height 9
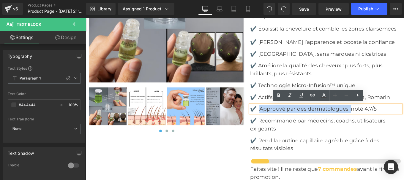
drag, startPoint x: 281, startPoint y: 120, endPoint x: 384, endPoint y: 121, distance: 103.2
click at [384, 121] on p "✔️ Approuvé par des dermatologues, noté 4.7/5" at bounding box center [357, 121] width 171 height 9
copy p "Approuvé par des dermatologues,"
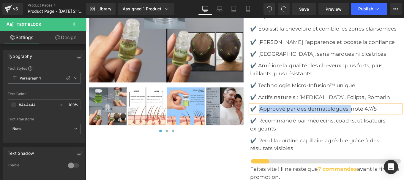
click at [304, 140] on p "✔️ Recommandé par médecins, coachs, utilisateurs exigeants" at bounding box center [357, 139] width 171 height 18
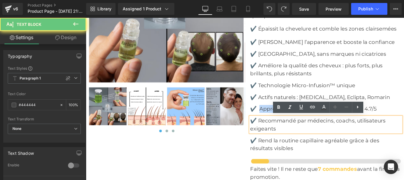
click at [304, 140] on p "✔️ Recommandé par médecins, coachs, utilisateurs exigeants" at bounding box center [357, 139] width 171 height 18
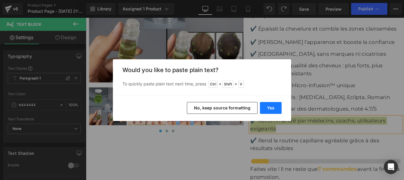
click at [273, 109] on button "Yes" at bounding box center [271, 108] width 22 height 12
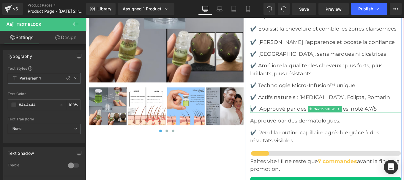
click at [288, 119] on p "✔️ Approuvé par des dermatologues, noté 4.7/5" at bounding box center [357, 121] width 171 height 9
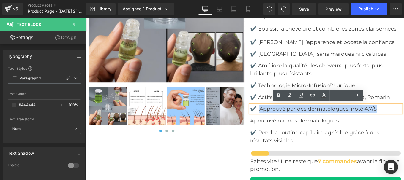
drag, startPoint x: 333, startPoint y: 123, endPoint x: 418, endPoint y: 126, distance: 85.4
click at [404, 126] on div "Icon Icon Icon Icon Icon Icon List Hoz (5624 avis)-Noté excellent Text Block Ic…" at bounding box center [357, 114] width 171 height 395
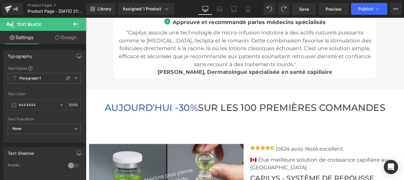
scroll to position [1958, 0]
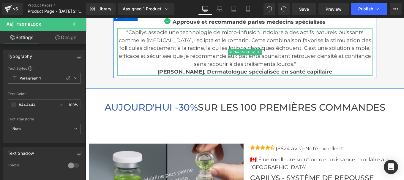
click at [226, 76] on span "Isabelle Fontaine, Dermatologue spécialisée en santé capillaire" at bounding box center [266, 79] width 198 height 7
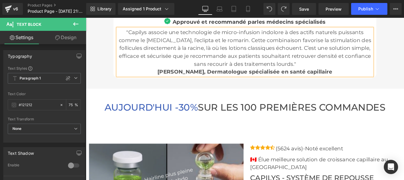
click at [225, 78] on span "Isabelle Fontaine, Dermatologue spécialisée en santé capillaire" at bounding box center [266, 79] width 198 height 7
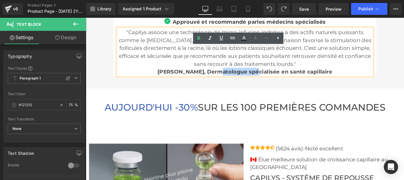
drag, startPoint x: 222, startPoint y: 77, endPoint x: 267, endPoint y: 79, distance: 45.2
click at [267, 79] on span "Isabelle Fontaine, Dermatologue spécialisée en santé capillaire" at bounding box center [266, 79] width 198 height 7
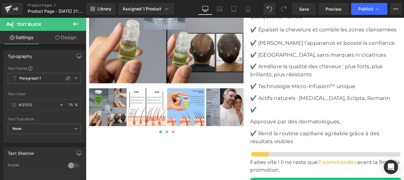
scroll to position [2201, 0]
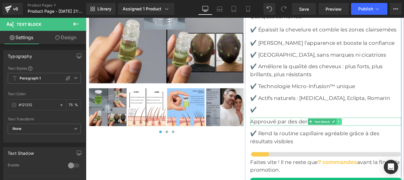
click at [370, 133] on icon at bounding box center [371, 135] width 3 height 4
click at [373, 135] on icon at bounding box center [374, 135] width 3 height 3
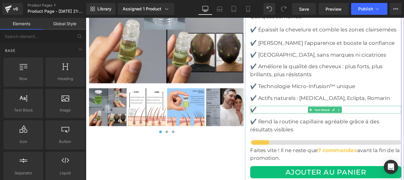
click at [299, 119] on p "✔️" at bounding box center [357, 121] width 171 height 9
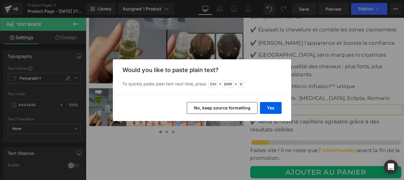
click at [272, 109] on button "Yes" at bounding box center [271, 108] width 22 height 12
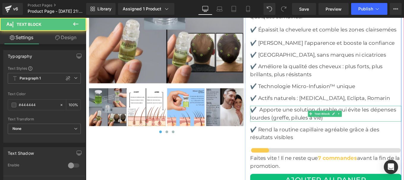
click at [281, 122] on p "✔️ Apporte une solution durable qui évite les dépenses lourdes (greffe, pilules…" at bounding box center [357, 126] width 171 height 18
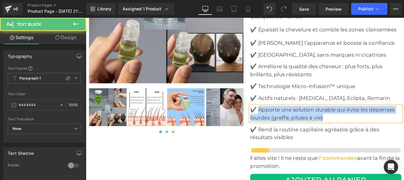
drag, startPoint x: 280, startPoint y: 120, endPoint x: 360, endPoint y: 130, distance: 80.6
click at [360, 130] on p "✔️ Apporte une solution durable qui évite les dépenses lourdes (greffe, pilules…" at bounding box center [357, 126] width 171 height 18
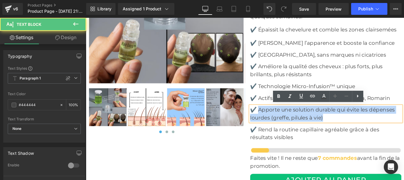
copy p "Apporte une solution durable qui évite les dépenses lourdes (greffe, pilules à …"
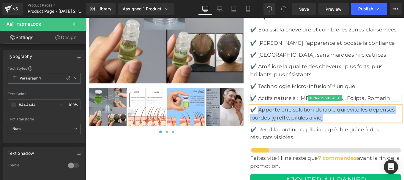
click at [280, 107] on p "✔️ Actifs naturels : Ginseng, Eclipta, Romarin" at bounding box center [357, 108] width 171 height 9
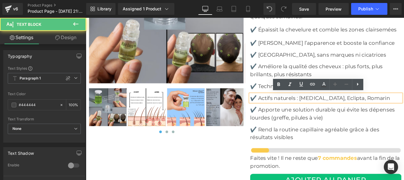
click at [280, 107] on p "✔️ Actifs naturels : Ginseng, Eclipta, Romarin" at bounding box center [357, 108] width 171 height 9
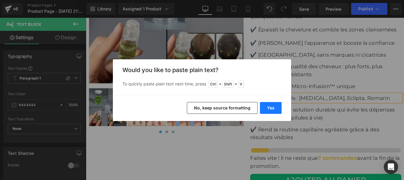
click at [268, 106] on button "Yes" at bounding box center [271, 108] width 22 height 12
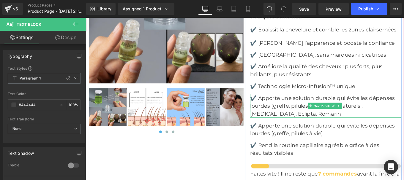
click at [296, 120] on p "✔️ Apporte une solution durable qui évite les dépenses lourdes (greffe, pilules…" at bounding box center [357, 117] width 171 height 27
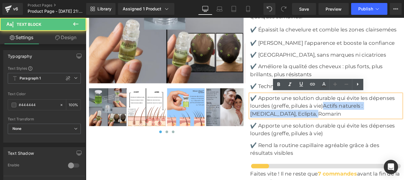
drag, startPoint x: 352, startPoint y: 117, endPoint x: 355, endPoint y: 125, distance: 8.8
click at [355, 125] on p "✔️ Apporte une solution durable qui évite les dépenses lourdes (greffe, pilules…" at bounding box center [357, 117] width 171 height 27
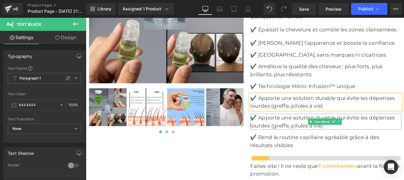
click at [307, 134] on p "✔️ Apporte une solution durable qui évite les dépenses lourdes (greffe, pilules…" at bounding box center [357, 135] width 171 height 18
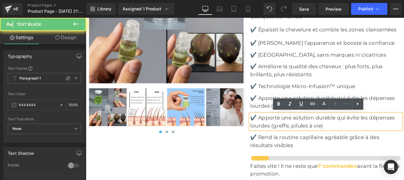
click at [307, 134] on p "✔️ Apporte une solution durable qui évite les dépenses lourdes (greffe, pilules…" at bounding box center [357, 135] width 171 height 18
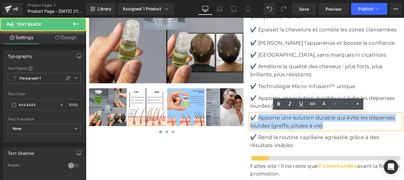
drag, startPoint x: 279, startPoint y: 128, endPoint x: 369, endPoint y: 135, distance: 90.9
click at [369, 135] on p "✔️ Apporte une solution durable qui évite les dépenses lourdes (greffe, pilules…" at bounding box center [357, 135] width 171 height 18
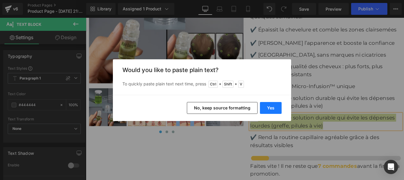
click at [273, 108] on button "Yes" at bounding box center [271, 108] width 22 height 12
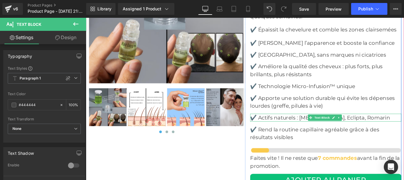
click at [281, 131] on p "✔️ Actifs naturels : Ginseng, Eclipta, Romarin" at bounding box center [357, 130] width 171 height 9
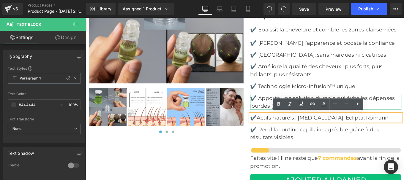
click at [281, 108] on p "✔️ Apporte une solution durable qui évite les dépenses lourdes (greffe, pilules…" at bounding box center [357, 113] width 171 height 18
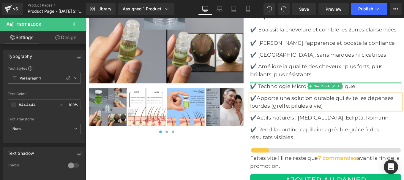
click at [279, 91] on div at bounding box center [357, 91] width 171 height 1
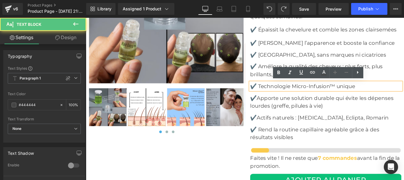
click at [280, 92] on p "✔️ Technologie Micro-Infusion™ unique" at bounding box center [357, 95] width 171 height 9
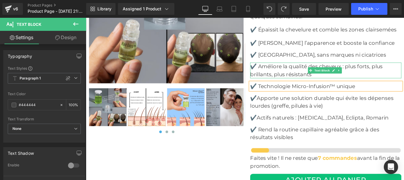
click at [279, 72] on p "✔️ Améliore la qualité des cheveux : plus forts, plus brillants, plus résistants" at bounding box center [357, 77] width 171 height 18
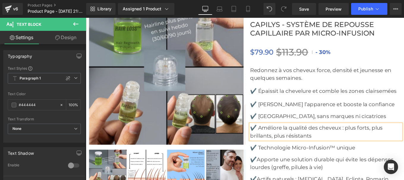
scroll to position [2131, 0]
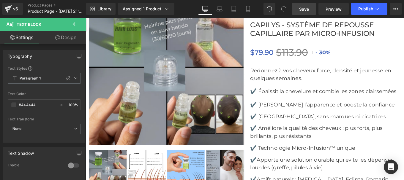
drag, startPoint x: 305, startPoint y: 10, endPoint x: 218, endPoint y: 138, distance: 154.9
click at [305, 10] on span "Save" at bounding box center [304, 9] width 10 height 6
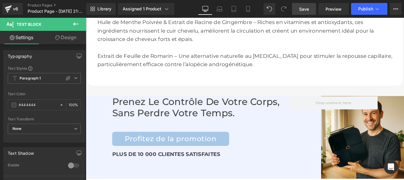
scroll to position [2789, 0]
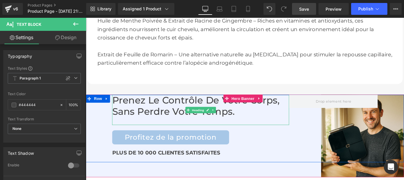
click at [186, 105] on h2 "Prenez le contrôle de votre corps, sans perdre votre temps." at bounding box center [216, 117] width 200 height 25
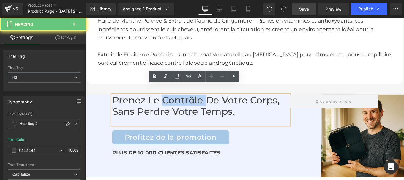
click at [186, 105] on h2 "Prenez le contrôle de votre corps, sans perdre votre temps." at bounding box center [216, 117] width 200 height 25
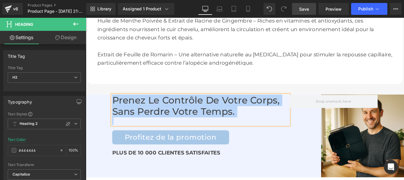
paste div
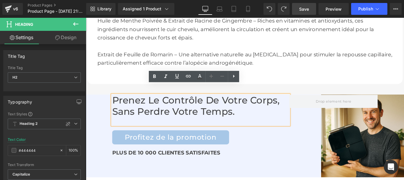
click at [180, 105] on h2 "Prenez le contrôle de votre corps, sans perdre votre temps." at bounding box center [216, 117] width 200 height 25
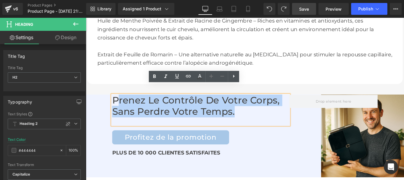
drag, startPoint x: 251, startPoint y: 114, endPoint x: 117, endPoint y: 103, distance: 134.3
click at [117, 105] on h2 "Prenez le contrôle de votre corps, sans perdre votre temps." at bounding box center [216, 117] width 200 height 25
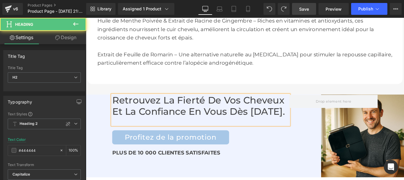
click at [153, 137] on div at bounding box center [216, 135] width 200 height 9
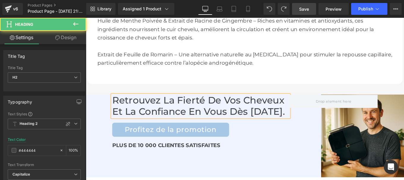
click at [180, 105] on h2 "Retrouvez la fierté de vos cheveux et la confiance en vous dès aujourd’hui." at bounding box center [216, 117] width 200 height 25
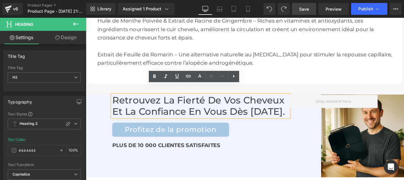
click at [183, 105] on h2 "Retrouvez la fierté de vos cheveux et la confiance en vous dès aujourd’hui." at bounding box center [216, 117] width 200 height 25
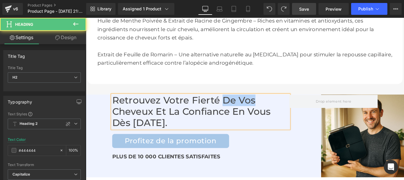
drag, startPoint x: 237, startPoint y: 101, endPoint x: 286, endPoint y: 103, distance: 49.1
click at [286, 105] on h2 "Retrouvez Votre fierté de vos cheveux et la confiance en vous dès aujourd’hui." at bounding box center [216, 124] width 200 height 38
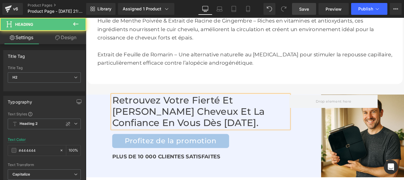
click at [190, 113] on h2 "Retrouvez Votre fierté et Ayez cheveux et la confiance en vous dès aujourd’hui." at bounding box center [216, 124] width 200 height 38
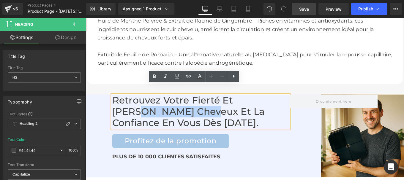
drag, startPoint x: 190, startPoint y: 113, endPoint x: 114, endPoint y: 111, distance: 75.3
click at [116, 111] on h2 "Retrouvez Votre fierté et Ayez cheveux et la confiance en vous dès aujourd’hui." at bounding box center [216, 124] width 200 height 38
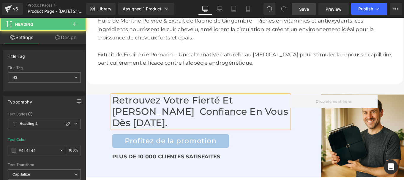
click at [116, 111] on h2 "Retrouvez Votre fierté et Ayez confiance en vous dès aujourd’hui." at bounding box center [216, 124] width 200 height 38
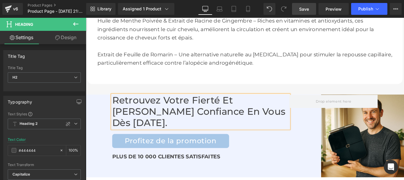
click at [116, 111] on h2 "Retrouvez Votre fierté et Ayez confiance en vous dès aujourd’hui." at bounding box center [216, 124] width 200 height 38
click at [305, 115] on h2 "Retrouvez Votre fierté et Ayez confiance en vous dès aujourd’hui." at bounding box center [216, 124] width 200 height 38
click at [124, 105] on h2 "Retrouvez Votre fierté et Ayez confiance en vous dès aujourd’hui" at bounding box center [216, 124] width 200 height 38
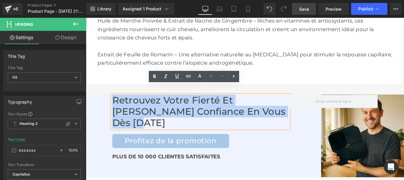
drag, startPoint x: 114, startPoint y: 100, endPoint x: 302, endPoint y: 120, distance: 188.9
click at [302, 120] on div "Retrouvez Votre fierté et Ayez confiance en vous dès aujourd’hui" at bounding box center [216, 124] width 200 height 38
copy h2 "Retrouvez Votre fierté et Ayez confiance en vous dès aujourd’hui"
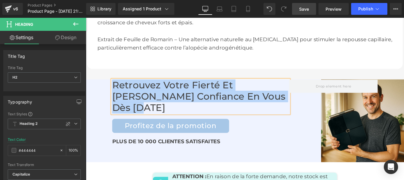
scroll to position [2806, 0]
click at [178, 89] on h2 "Retrouvez Votre fierté et Ayez confiance en vous dès aujourd’hui" at bounding box center [216, 107] width 200 height 38
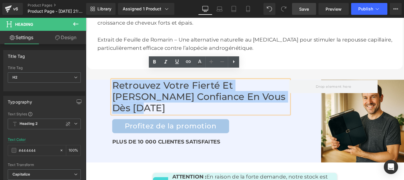
drag, startPoint x: 116, startPoint y: 86, endPoint x: 301, endPoint y: 95, distance: 185.8
click at [301, 95] on h2 "Retrouvez Votre fierté et Ayez confiance en vous dès aujourd’hui" at bounding box center [216, 107] width 200 height 38
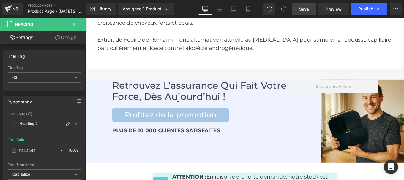
click at [304, 11] on span "Save" at bounding box center [304, 9] width 10 height 6
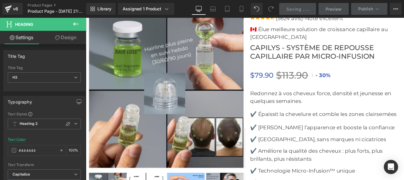
scroll to position [2105, 0]
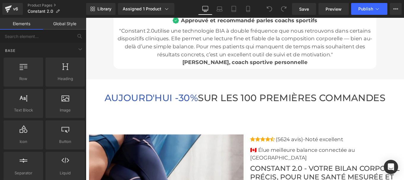
scroll to position [2013, 0]
